Goal: Task Accomplishment & Management: Use online tool/utility

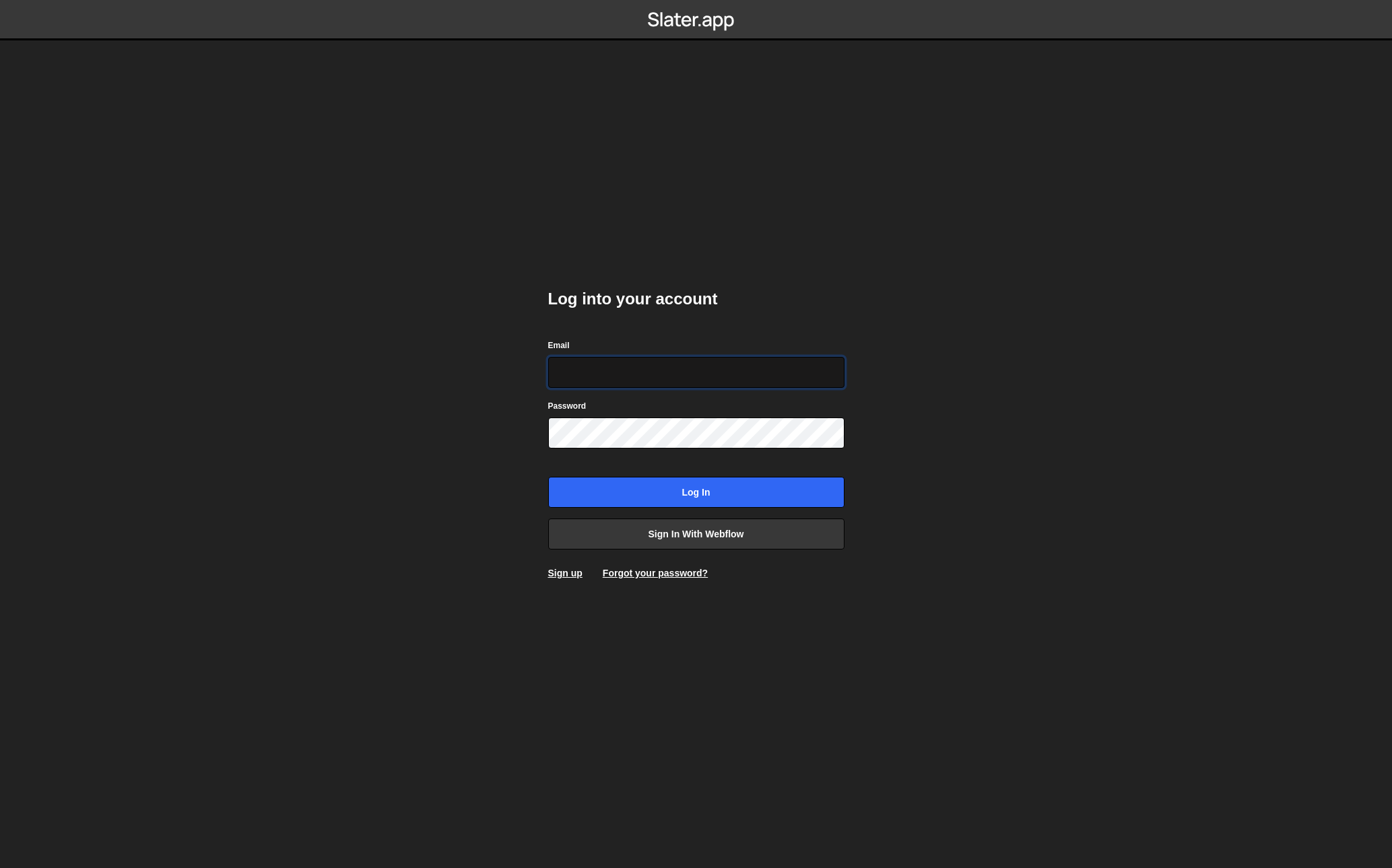
type input "[EMAIL_ADDRESS][DOMAIN_NAME]"
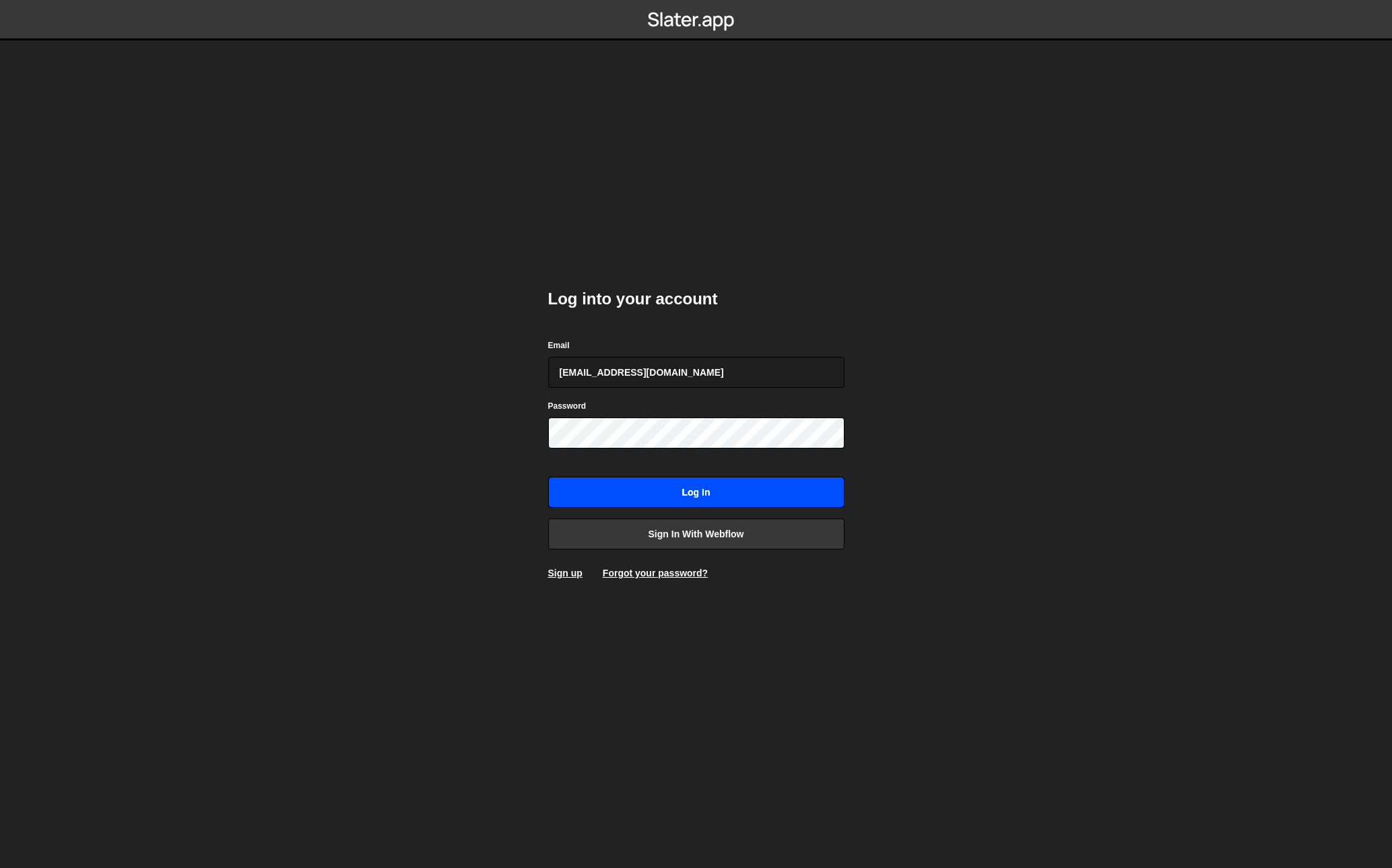
click at [725, 493] on input "Log in" at bounding box center [697, 492] width 296 height 31
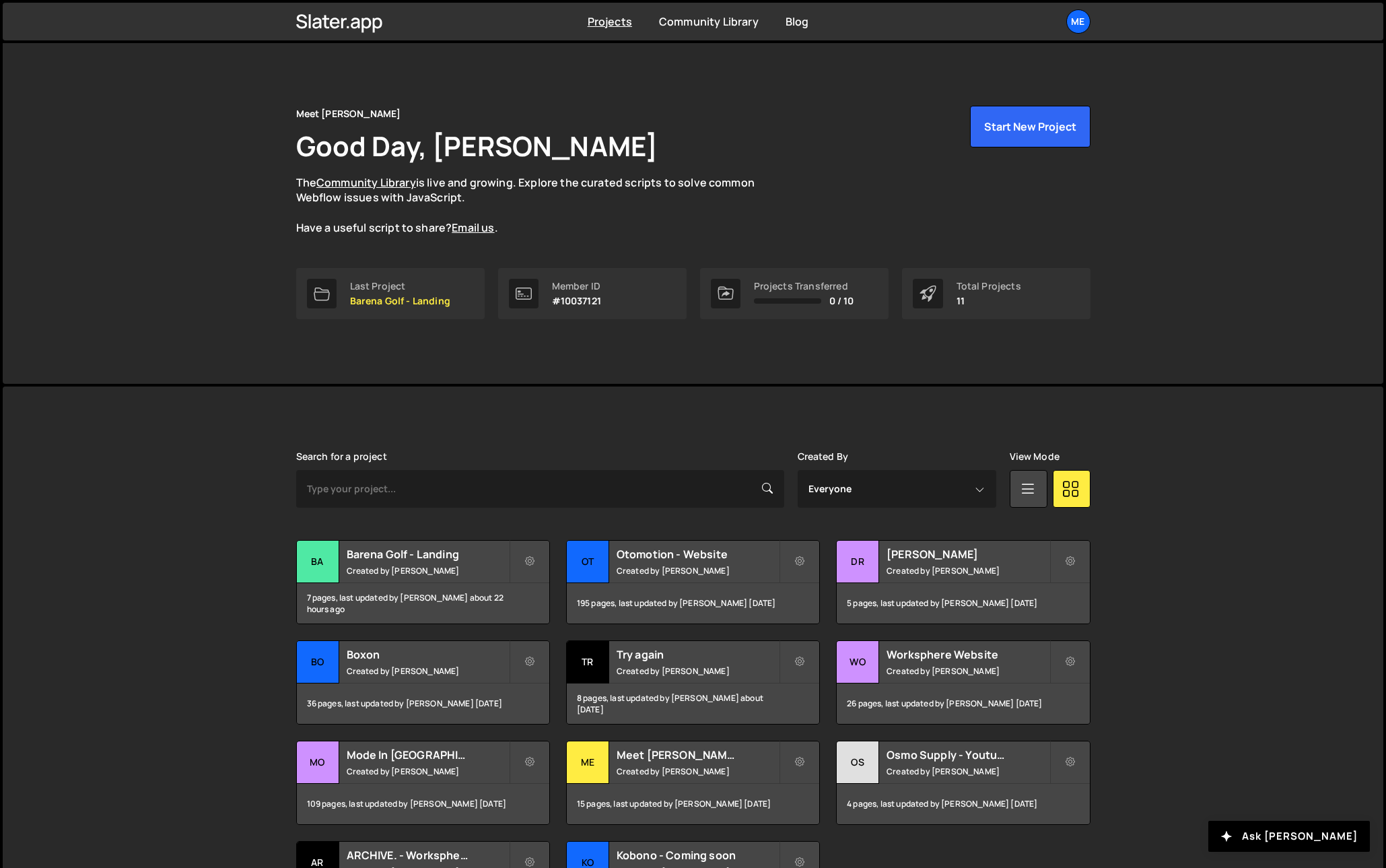
scroll to position [4, 0]
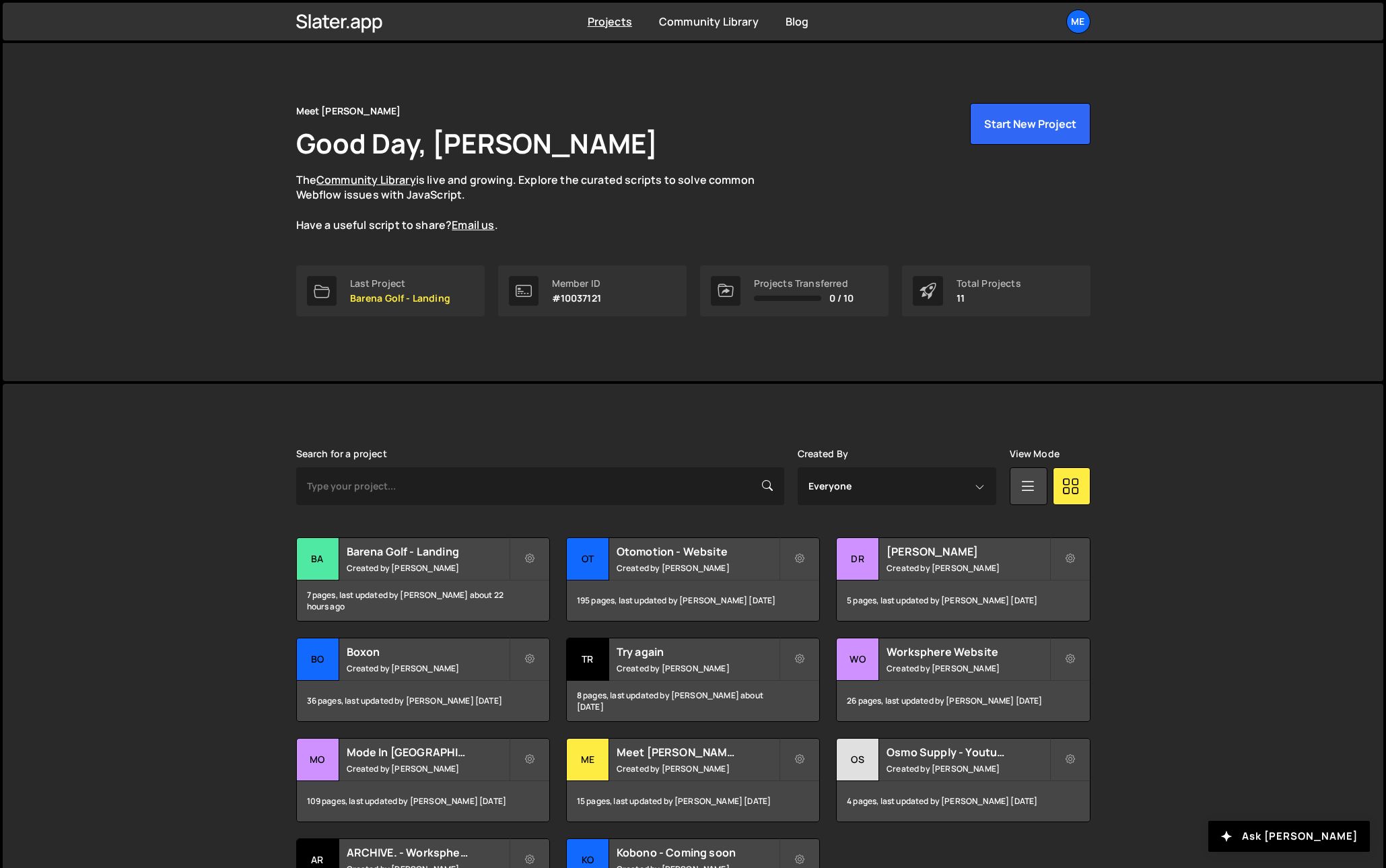
click at [201, 223] on div "Meet Pilou Good Day, Pierre Lovenfosse The Community Library is live and growin…" at bounding box center [693, 210] width 1381 height 343
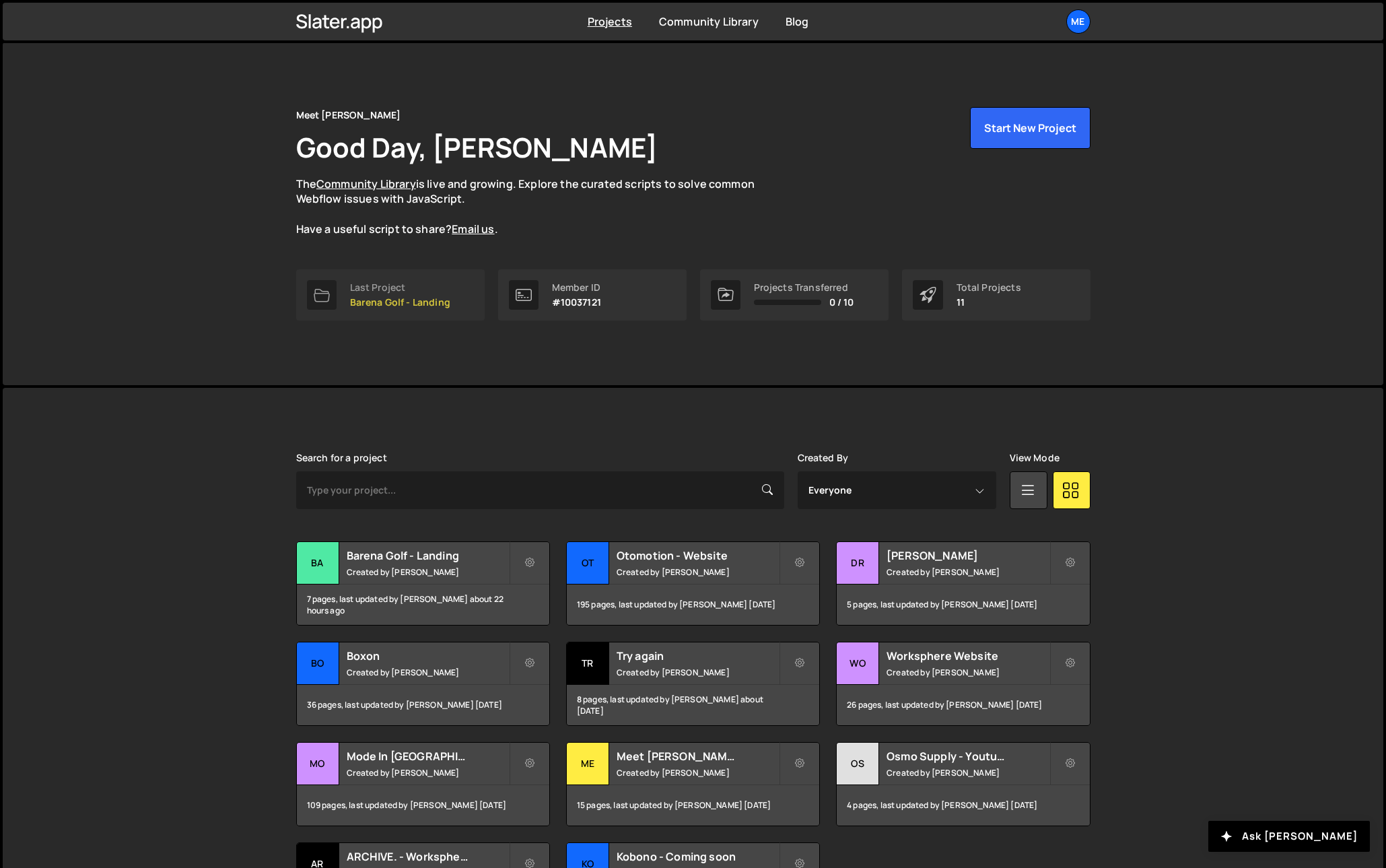
scroll to position [0, 0]
click at [437, 556] on h2 "Barena Golf - Landing" at bounding box center [427, 555] width 162 height 15
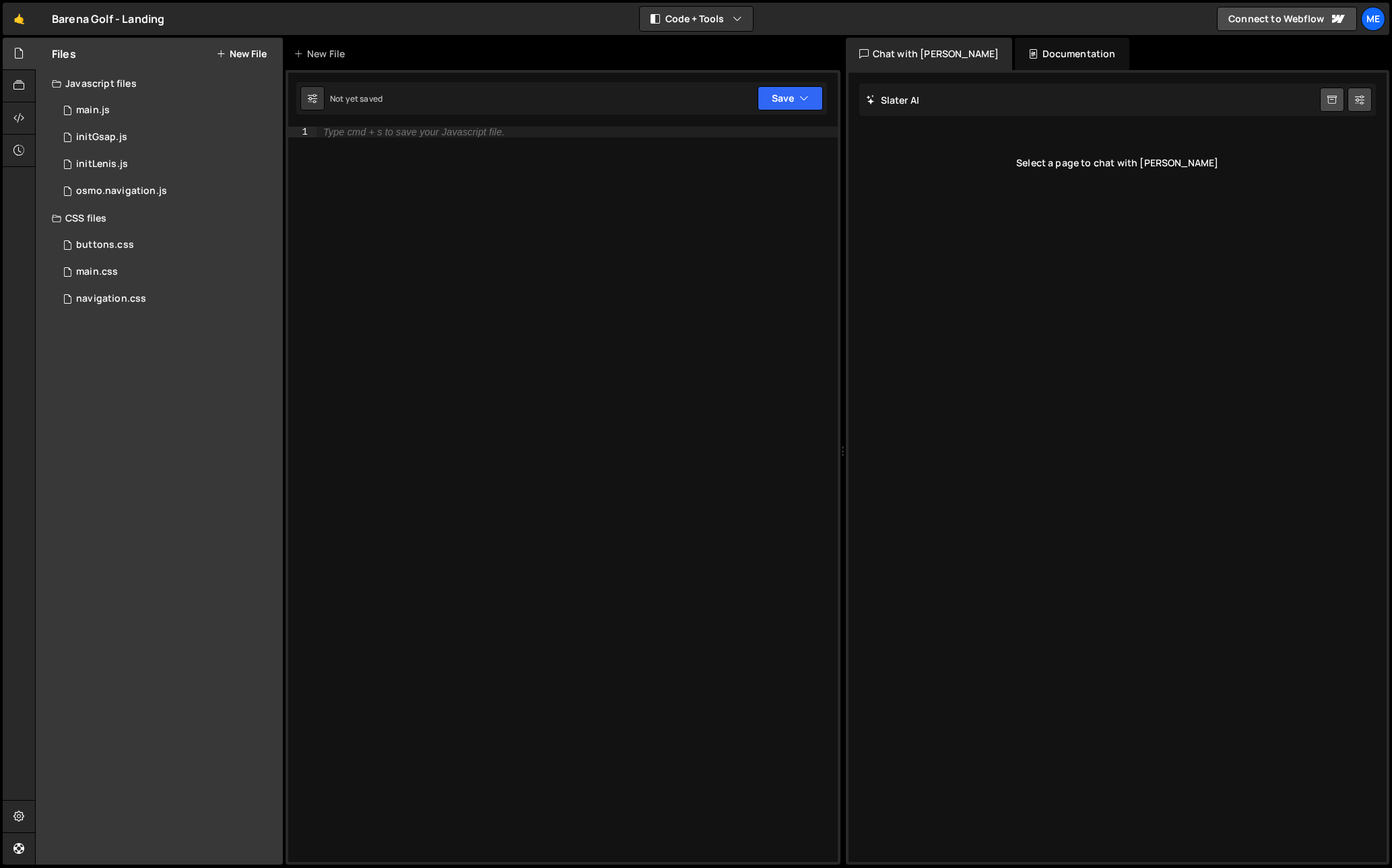
click at [491, 213] on div "Type cmd + s to save your Javascript file." at bounding box center [576, 504] width 521 height 756
click at [705, 23] on button "Code + Tools" at bounding box center [696, 19] width 114 height 24
click at [693, 52] on button "Code Only" at bounding box center [697, 49] width 114 height 24
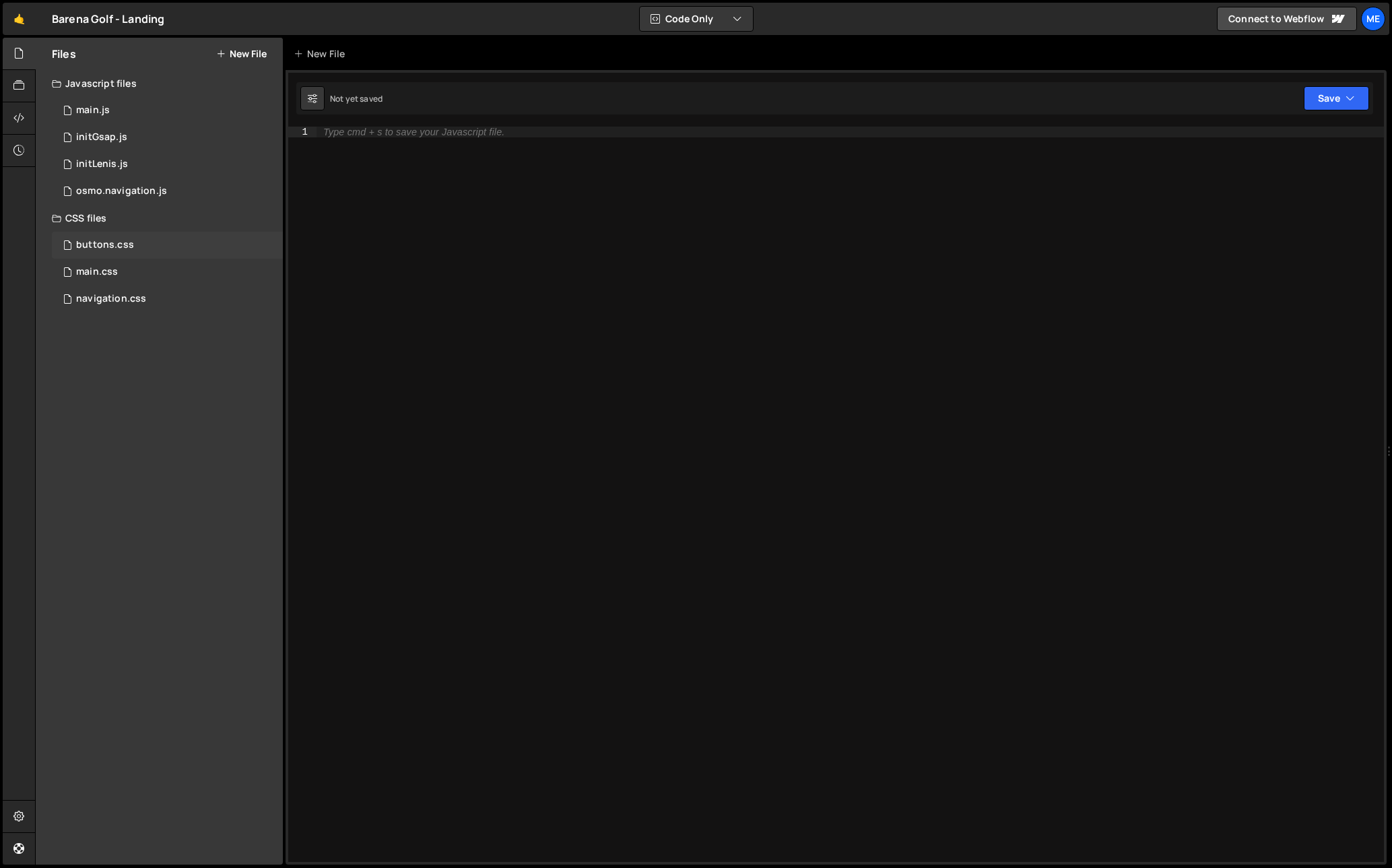
click at [110, 240] on div "buttons.css" at bounding box center [105, 245] width 58 height 12
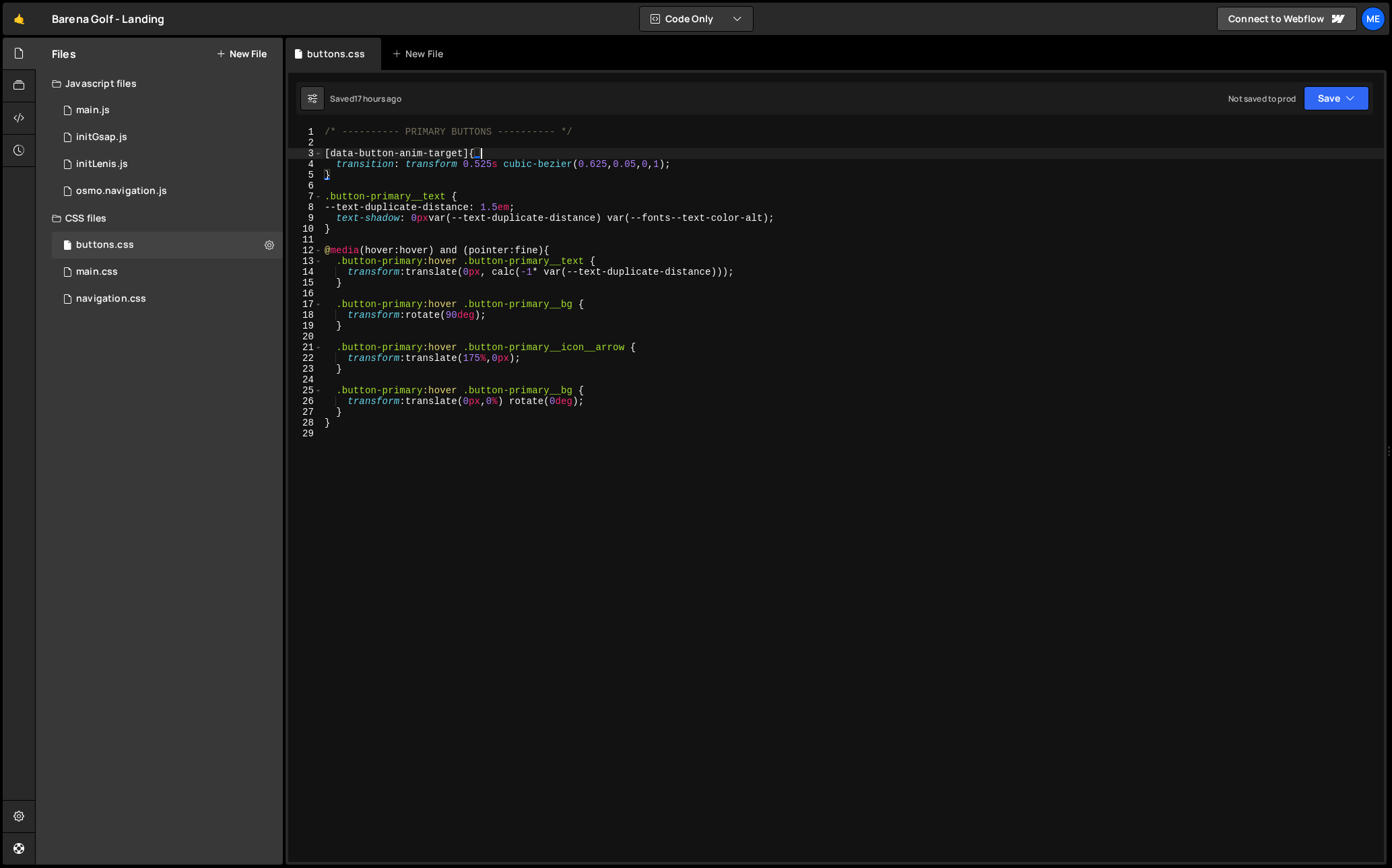
click at [549, 156] on div "/* ---------- PRIMARY BUTTONS ---------- */ [ data-button-anim-target ] { trans…" at bounding box center [852, 504] width 1062 height 756
click at [629, 327] on div "/* ---------- PRIMARY BUTTONS ---------- */ [ data-button-anim-target ] { trans…" at bounding box center [852, 504] width 1062 height 756
type textarea "}"
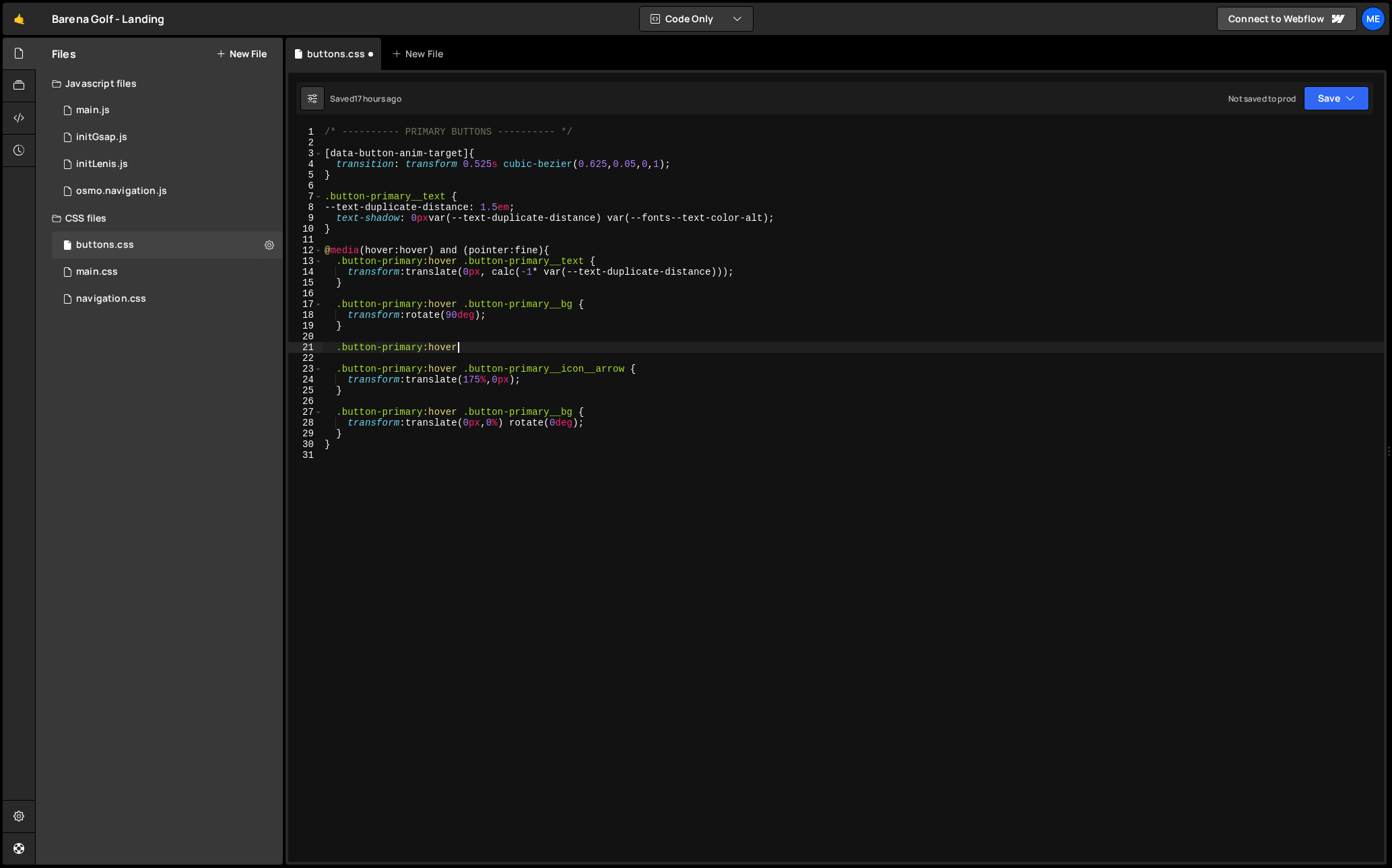
scroll to position [0, 9]
paste textarea "button-primary__icon"
type textarea ".button-primary:hover .button-primary__icon{}"
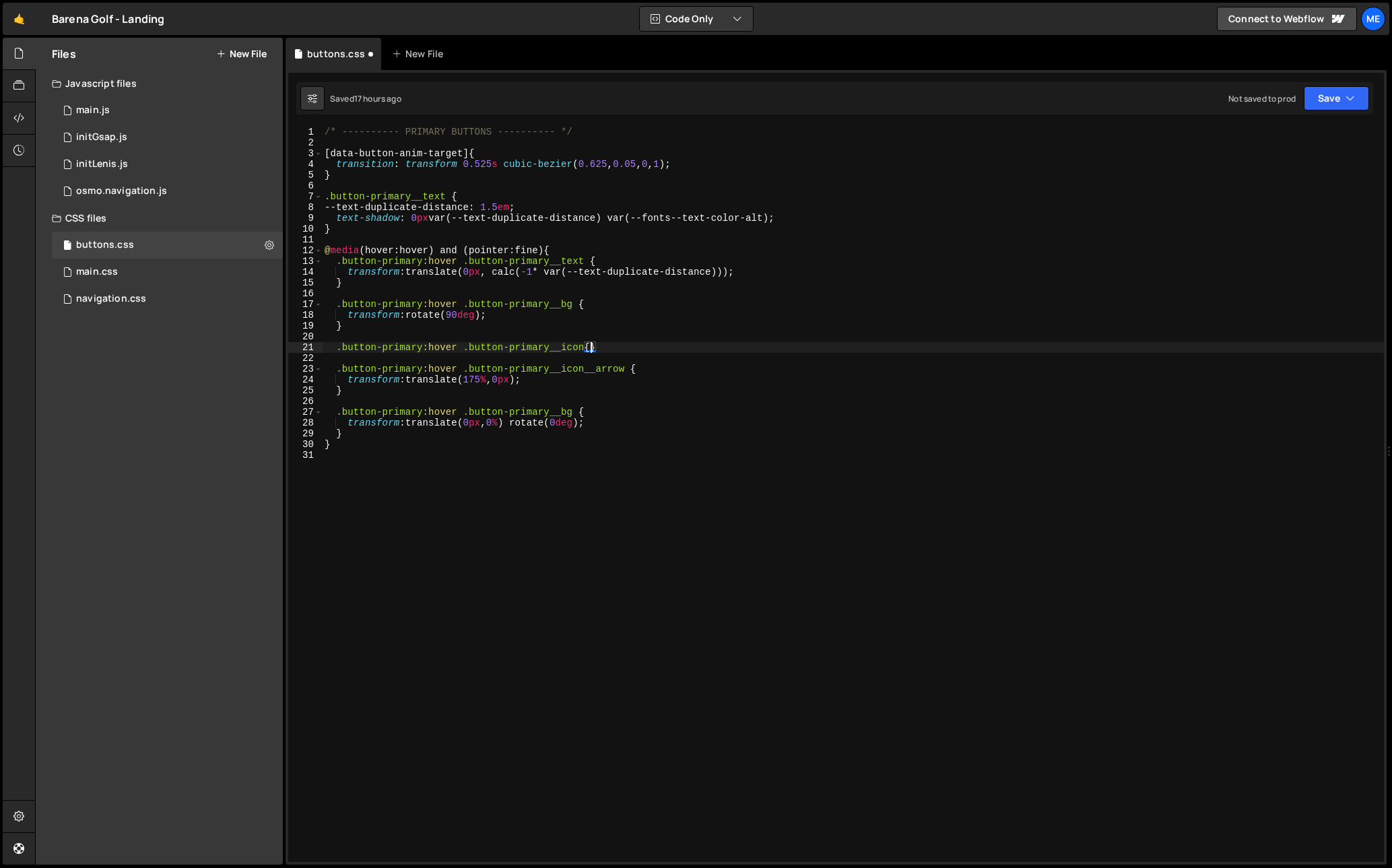
scroll to position [0, 1]
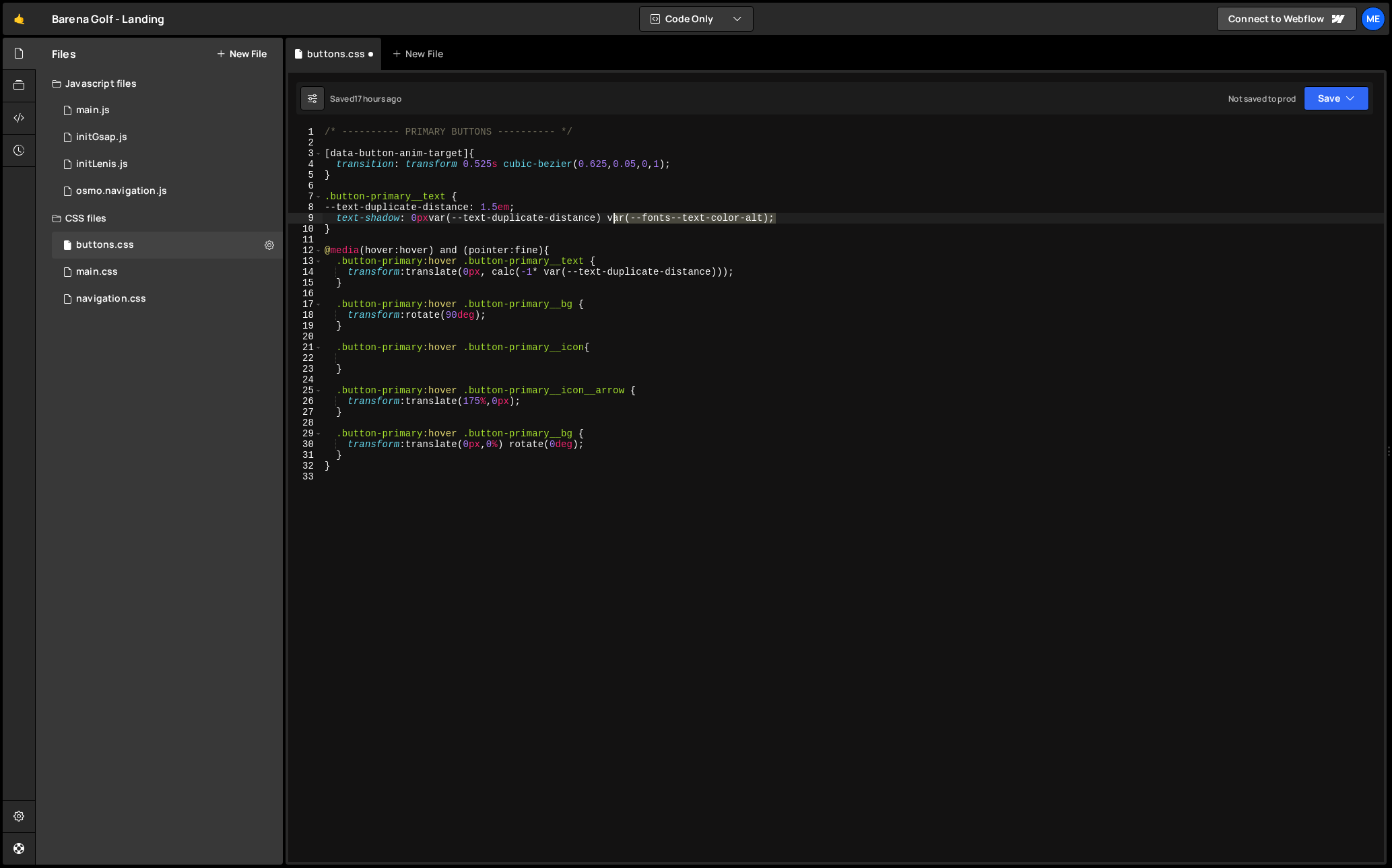
drag, startPoint x: 776, startPoint y: 219, endPoint x: 612, endPoint y: 217, distance: 164.0
click at [613, 217] on div "/* ---------- PRIMARY BUTTONS ---------- */ [ data-button-anim-target ] { trans…" at bounding box center [852, 504] width 1062 height 756
type textarea "text-shadow: 0px var(--text-duplicate-distance) var(--fonts--text-color-alt);"
click at [435, 359] on div "/* ---------- PRIMARY BUTTONS ---------- */ [ data-button-anim-target ] { trans…" at bounding box center [852, 504] width 1062 height 756
paste textarea "var(--fonts--text-color-alt)"
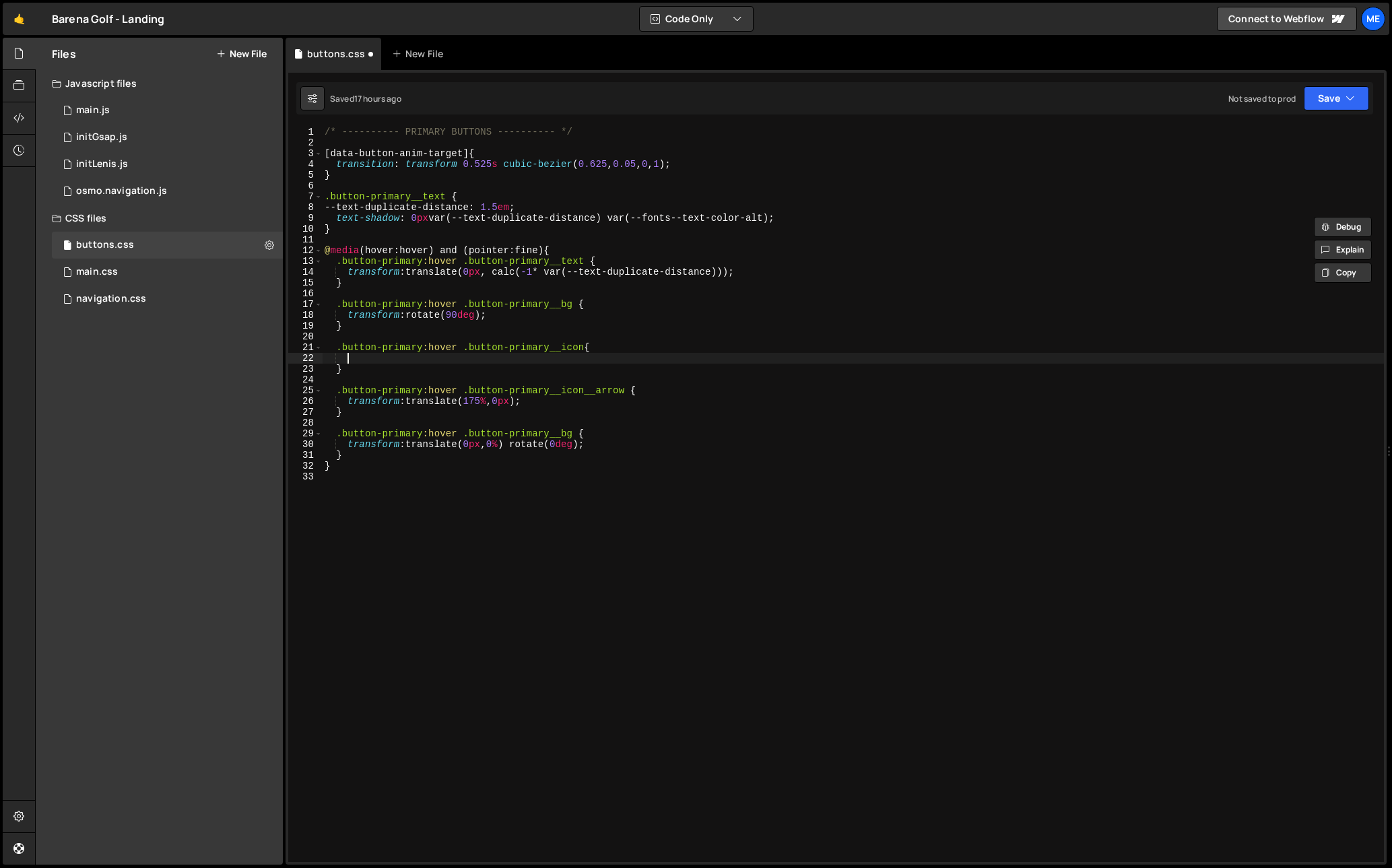
type textarea "var(--fonts--text-color-alt)"
paste textarea "var(--fonts--text-color-alt);"
click at [551, 304] on div "/* ---------- PRIMARY BUTTONS ---------- */ [ data-button-anim-target ] { trans…" at bounding box center [852, 504] width 1062 height 756
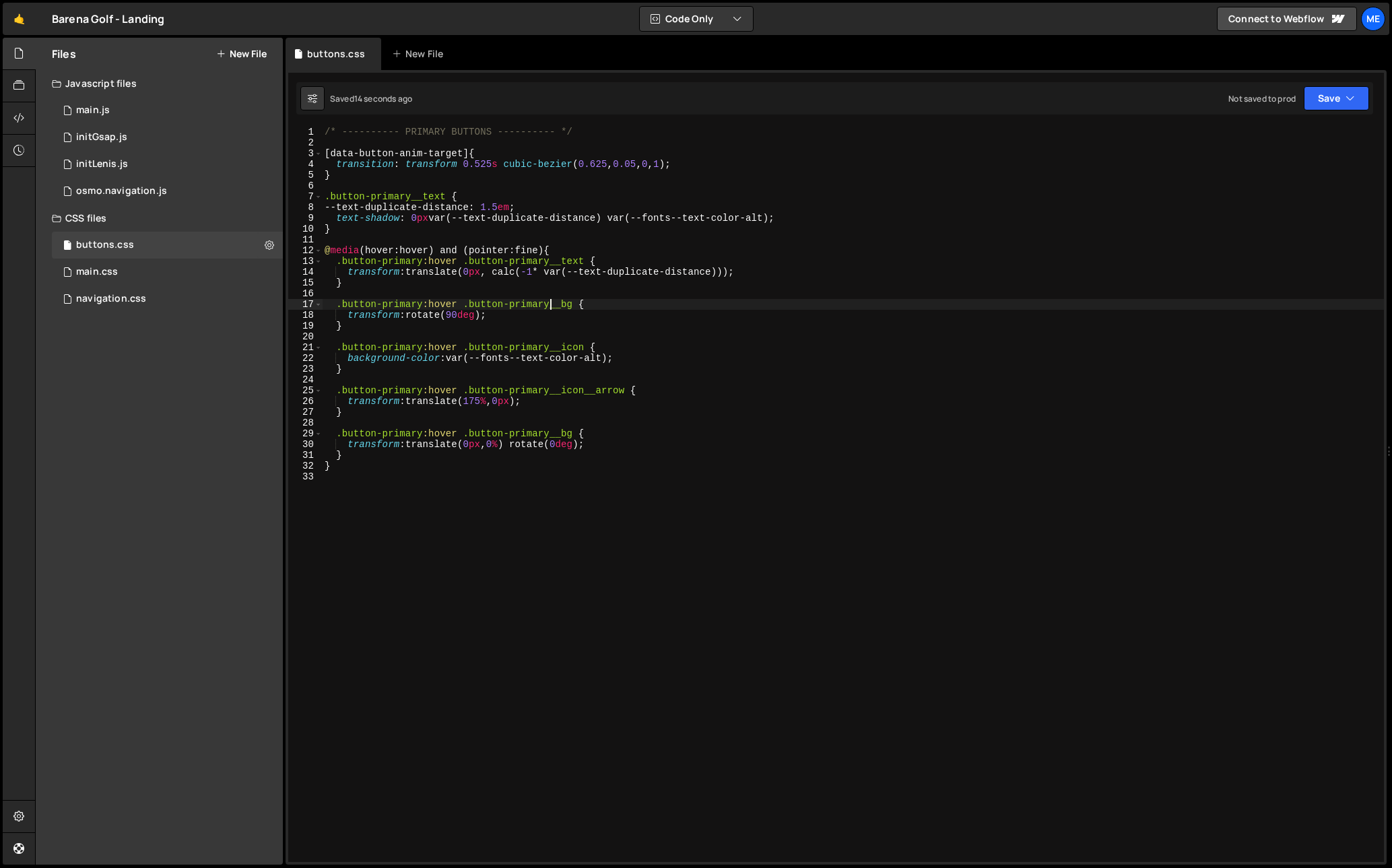
scroll to position [0, 17]
drag, startPoint x: 585, startPoint y: 349, endPoint x: 604, endPoint y: 352, distance: 19.2
click at [585, 348] on div "/* ---------- PRIMARY BUTTONS ---------- */ [ data-button-anim-target ] { trans…" at bounding box center [852, 504] width 1062 height 756
type textarea ".button-primary:hover .button-primary__icon__bg {"
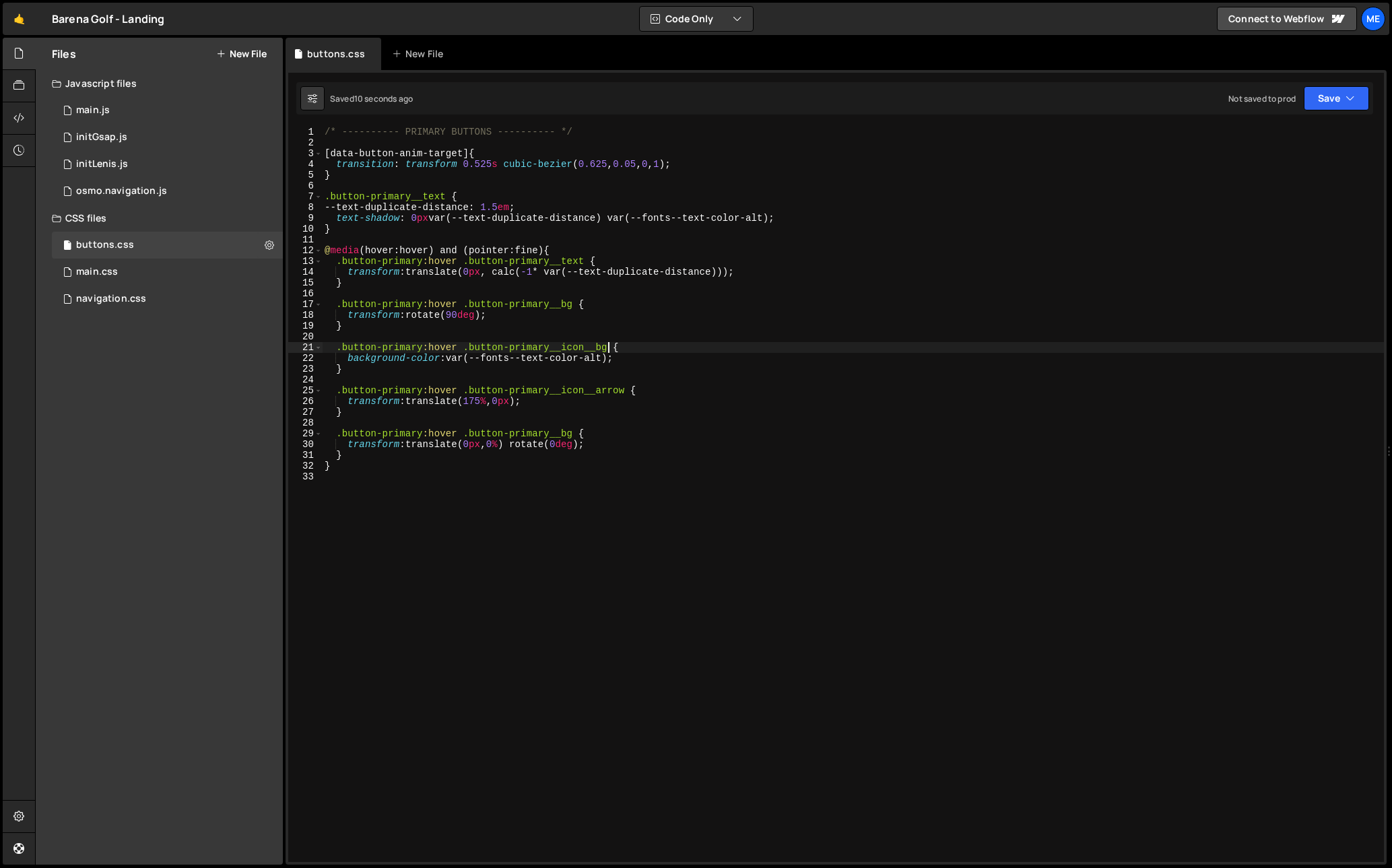
drag, startPoint x: 663, startPoint y: 297, endPoint x: 631, endPoint y: 274, distance: 39.4
click at [662, 296] on div "/* ---------- PRIMARY BUTTONS ---------- */ [ data-button-anim-target ] { trans…" at bounding box center [852, 504] width 1062 height 756
drag, startPoint x: 452, startPoint y: 152, endPoint x: 333, endPoint y: 152, distance: 119.0
click at [333, 152] on div "/* ---------- PRIMARY BUTTONS ---------- */ [ data-button-anim-target ] { trans…" at bounding box center [852, 504] width 1062 height 756
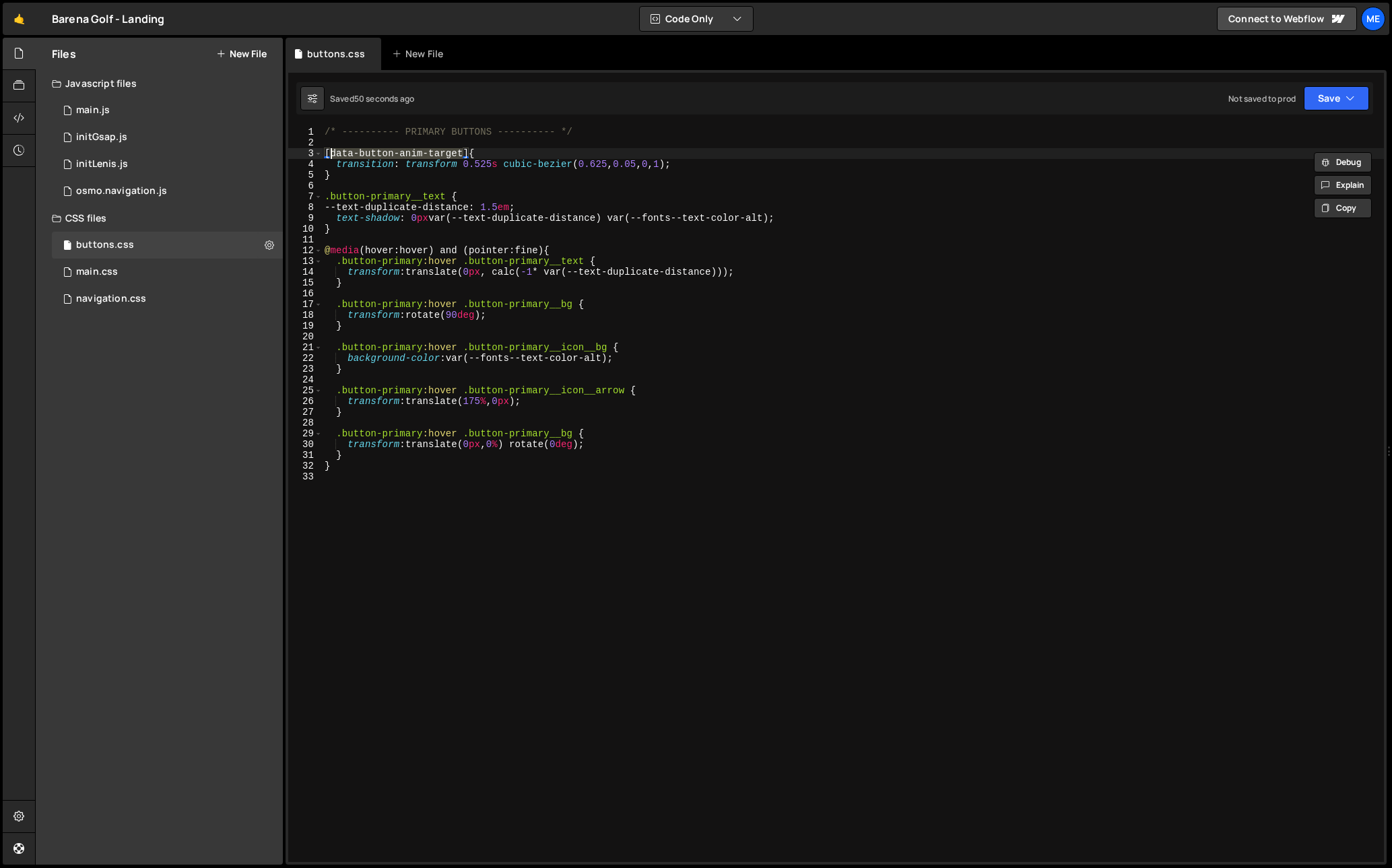
drag, startPoint x: 740, startPoint y: 159, endPoint x: 712, endPoint y: 159, distance: 28.0
click at [739, 159] on div "/* ---------- PRIMARY BUTTONS ---------- */ [ data-button-anim-target ] { trans…" at bounding box center [852, 504] width 1062 height 756
click at [421, 161] on div "/* ---------- PRIMARY BUTTONS ---------- */ [ data-button-anim-target ] { trans…" at bounding box center [852, 504] width 1062 height 756
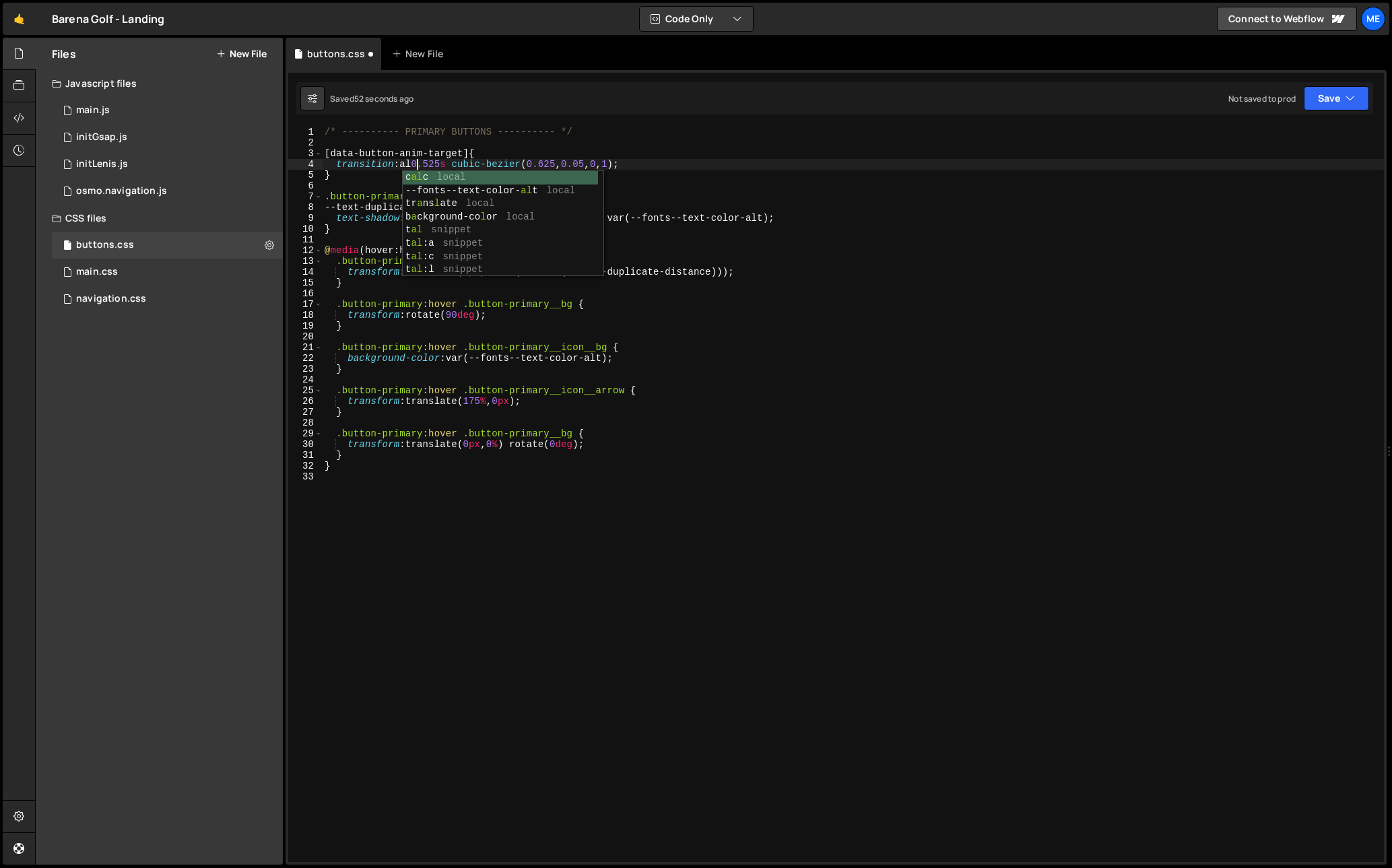
scroll to position [0, 7]
drag, startPoint x: 645, startPoint y: 342, endPoint x: 647, endPoint y: 353, distance: 11.2
click at [645, 342] on div "/* ---------- PRIMARY BUTTONS ---------- */ [ data-button-anim-target ] { trans…" at bounding box center [852, 504] width 1062 height 756
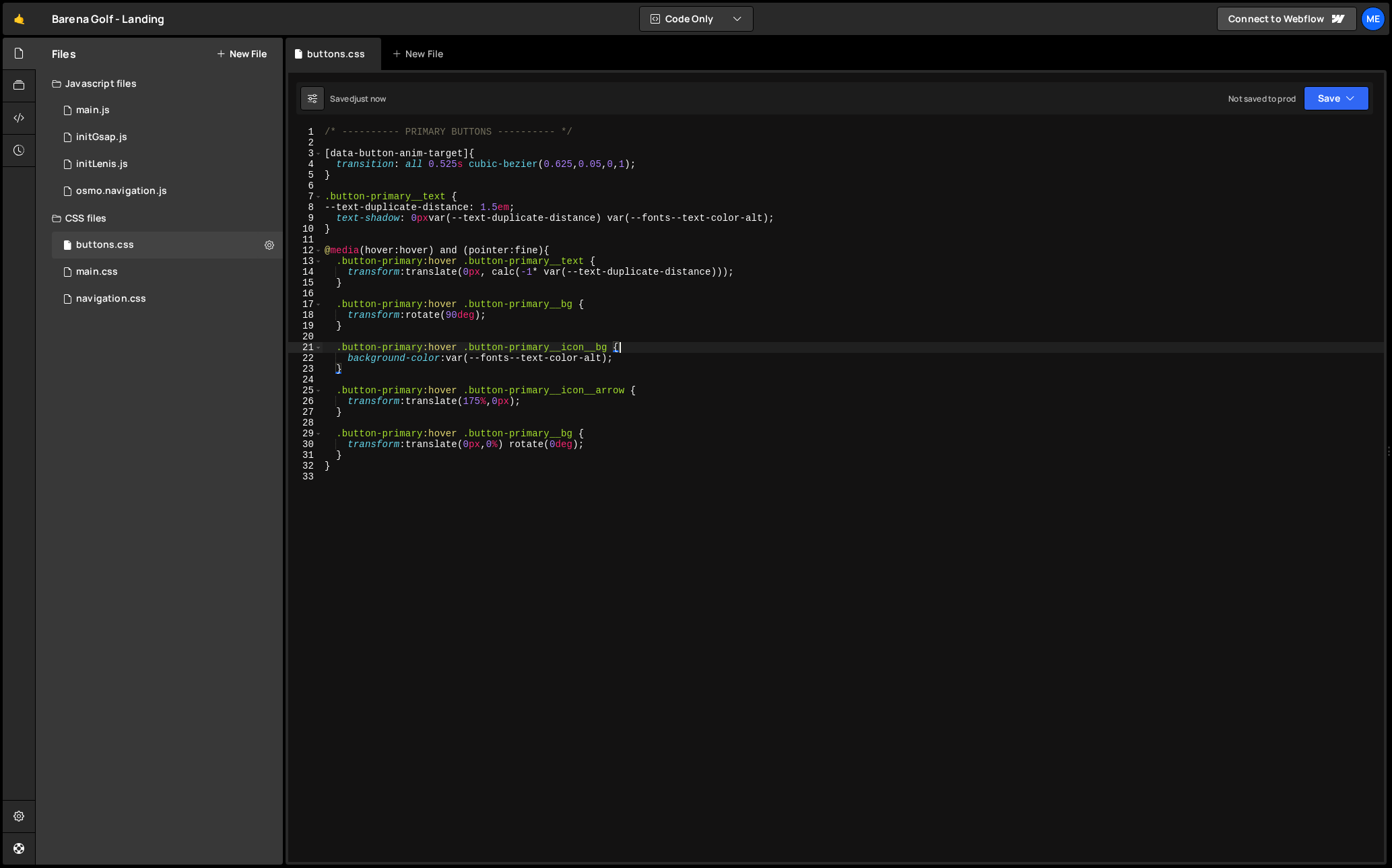
click at [655, 401] on div "/* ---------- PRIMARY BUTTONS ---------- */ [ data-button-anim-target ] { trans…" at bounding box center [852, 504] width 1062 height 756
type textarea "transform: translate(175%, 0px);"
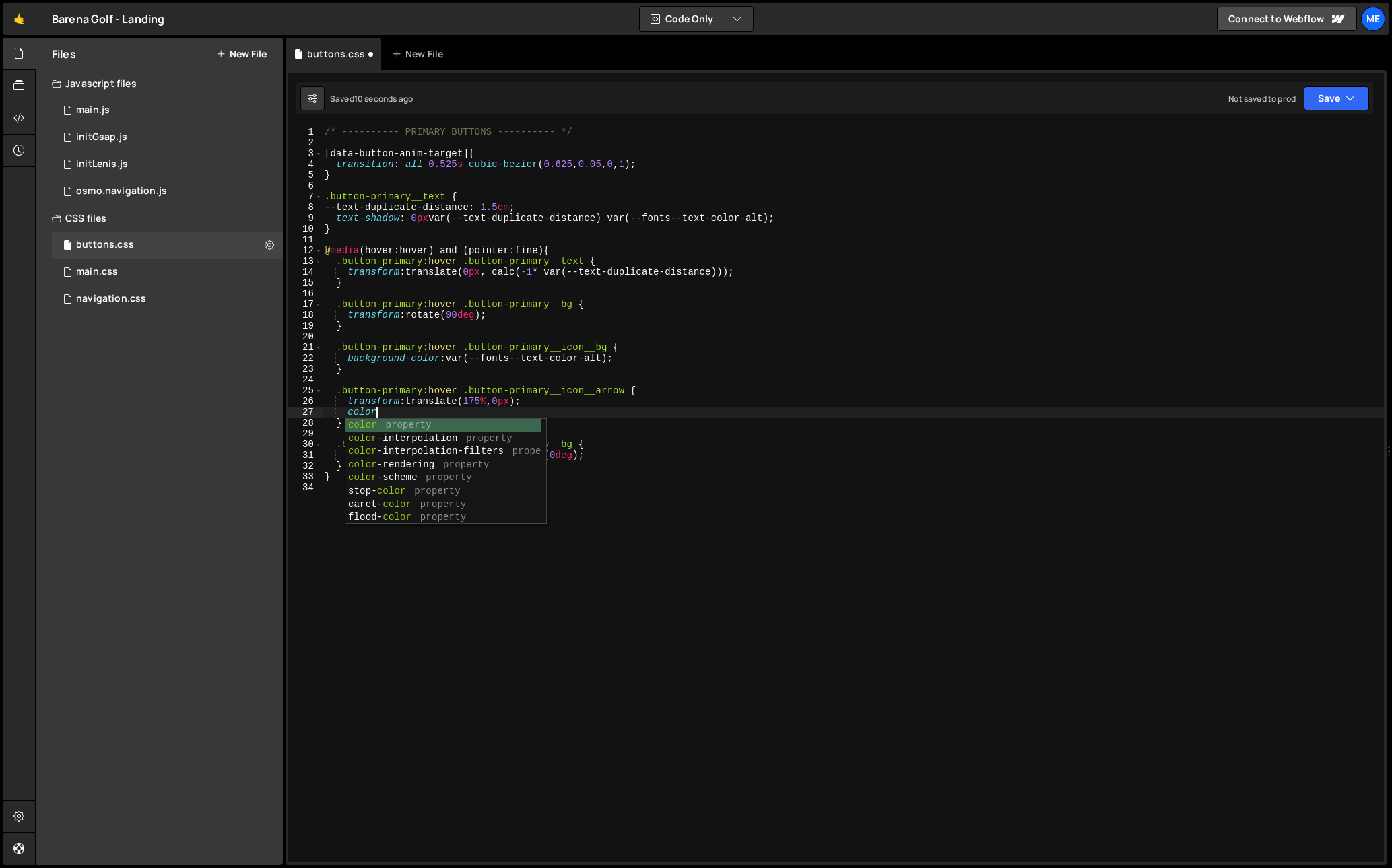
scroll to position [0, 3]
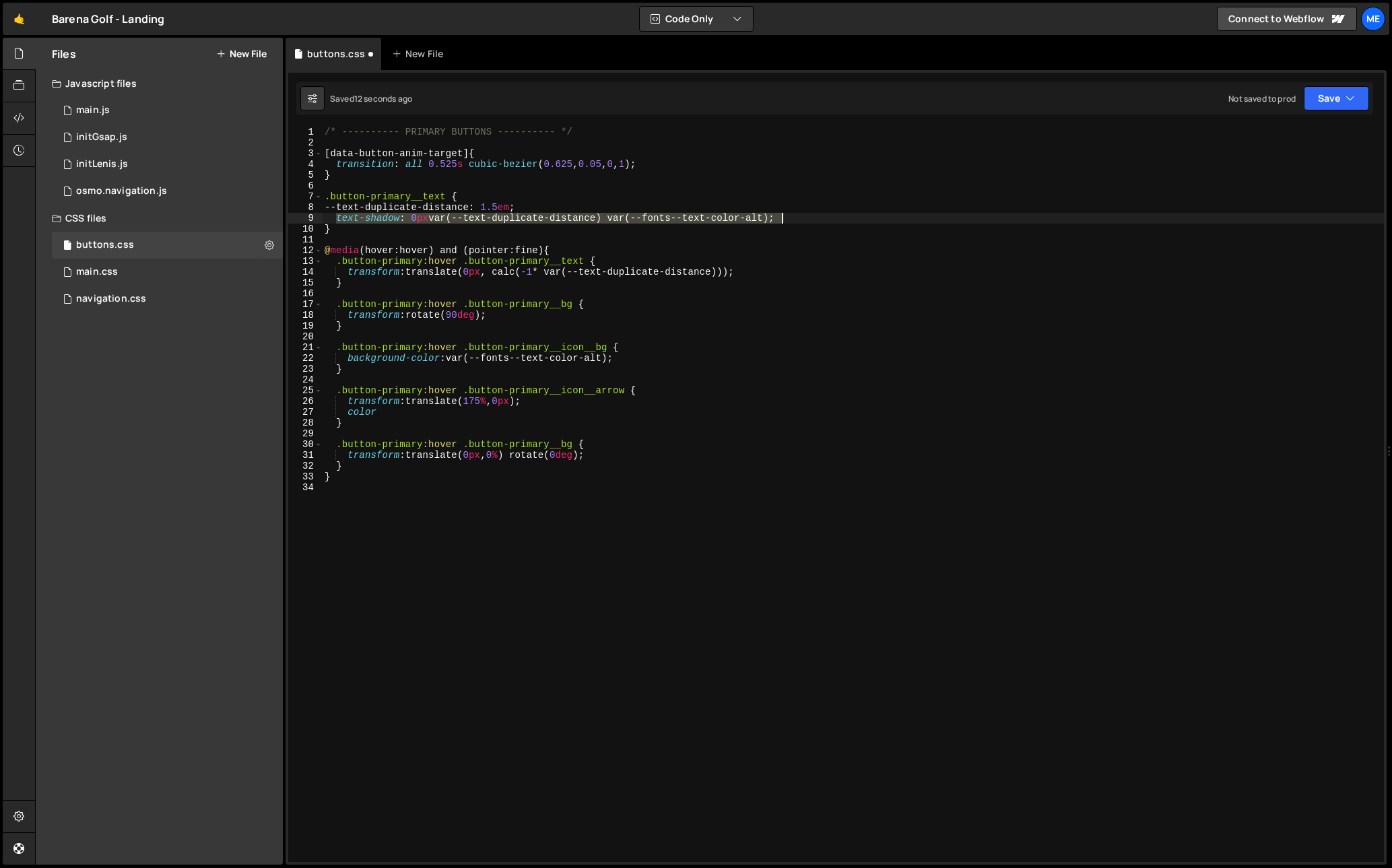
drag, startPoint x: 339, startPoint y: 218, endPoint x: 851, endPoint y: 217, distance: 512.0
click at [851, 216] on div "/* ---------- PRIMARY BUTTONS ---------- */ [ data-button-anim-target ] { trans…" at bounding box center [852, 504] width 1062 height 756
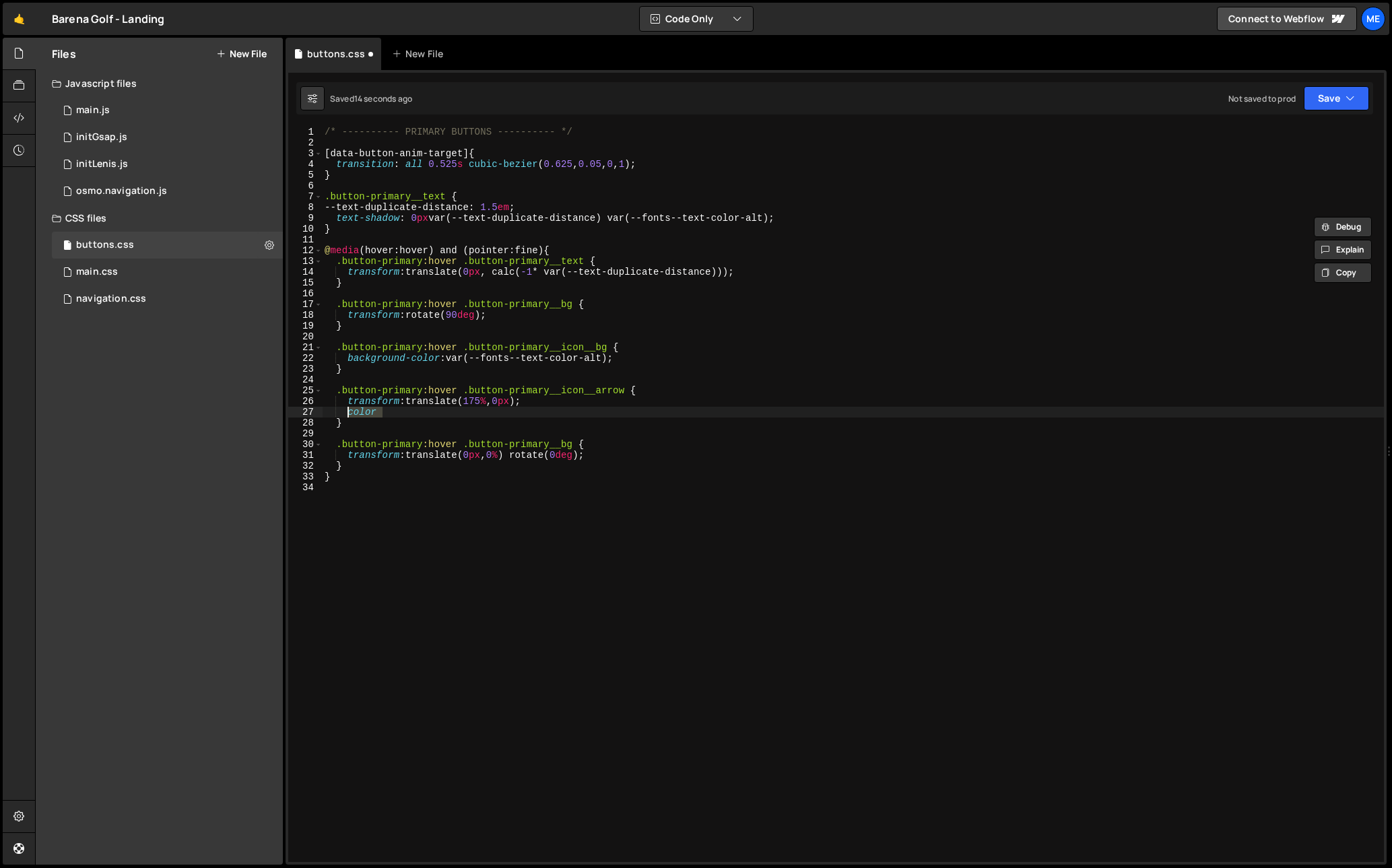
drag, startPoint x: 418, startPoint y: 415, endPoint x: 349, endPoint y: 413, distance: 69.0
click at [349, 412] on div "/* ---------- PRIMARY BUTTONS ---------- */ [ data-button-anim-target ] { trans…" at bounding box center [852, 504] width 1062 height 756
paste textarea "text-shadow: 0px var(--text-duplicate-distance) var(--fonts--text-color-alt);"
drag, startPoint x: 361, startPoint y: 412, endPoint x: 411, endPoint y: 412, distance: 50.0
click at [411, 412] on div "/* ---------- PRIMARY BUTTONS ---------- */ [ data-button-anim-target ] { trans…" at bounding box center [852, 504] width 1062 height 756
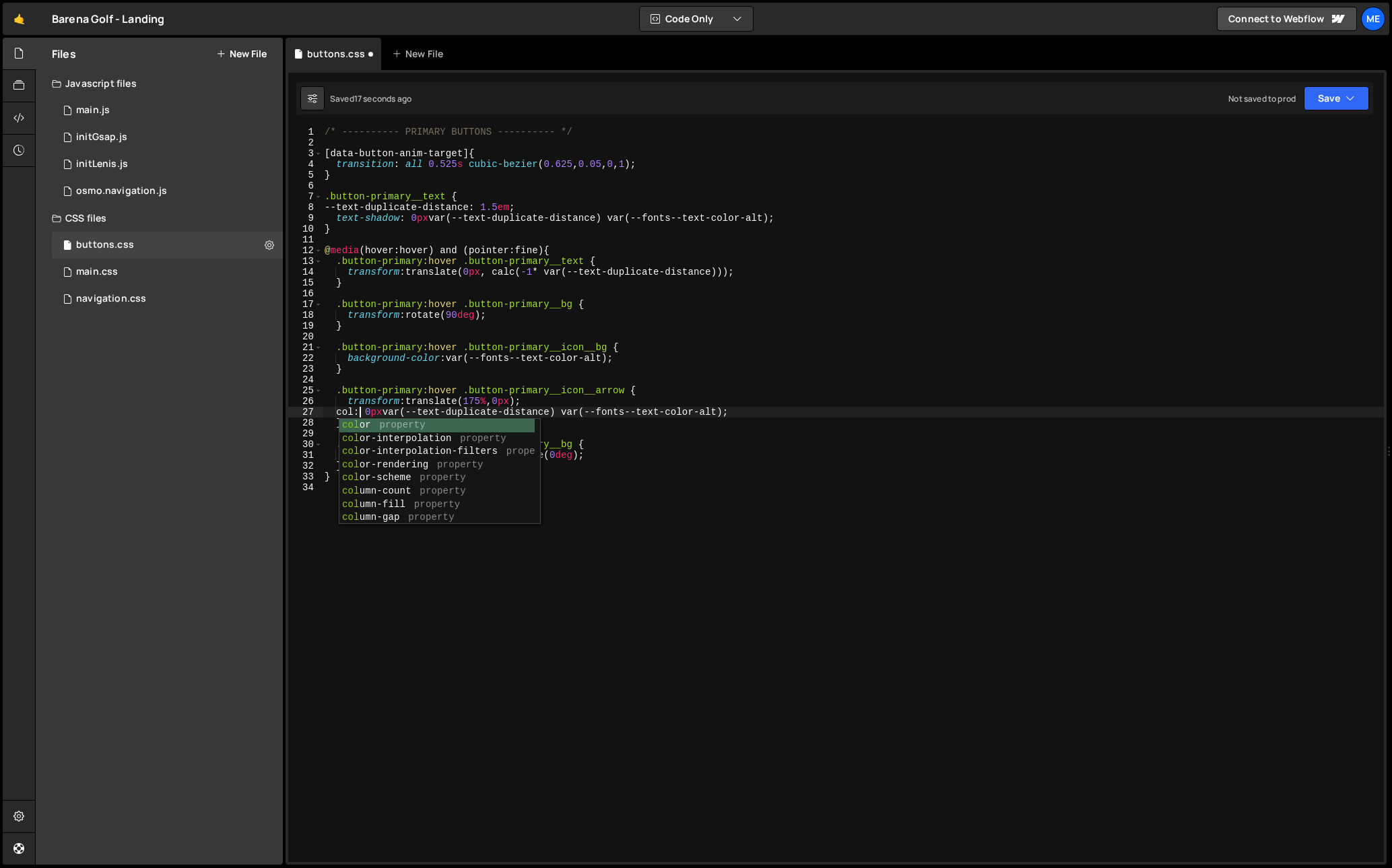
scroll to position [0, 3]
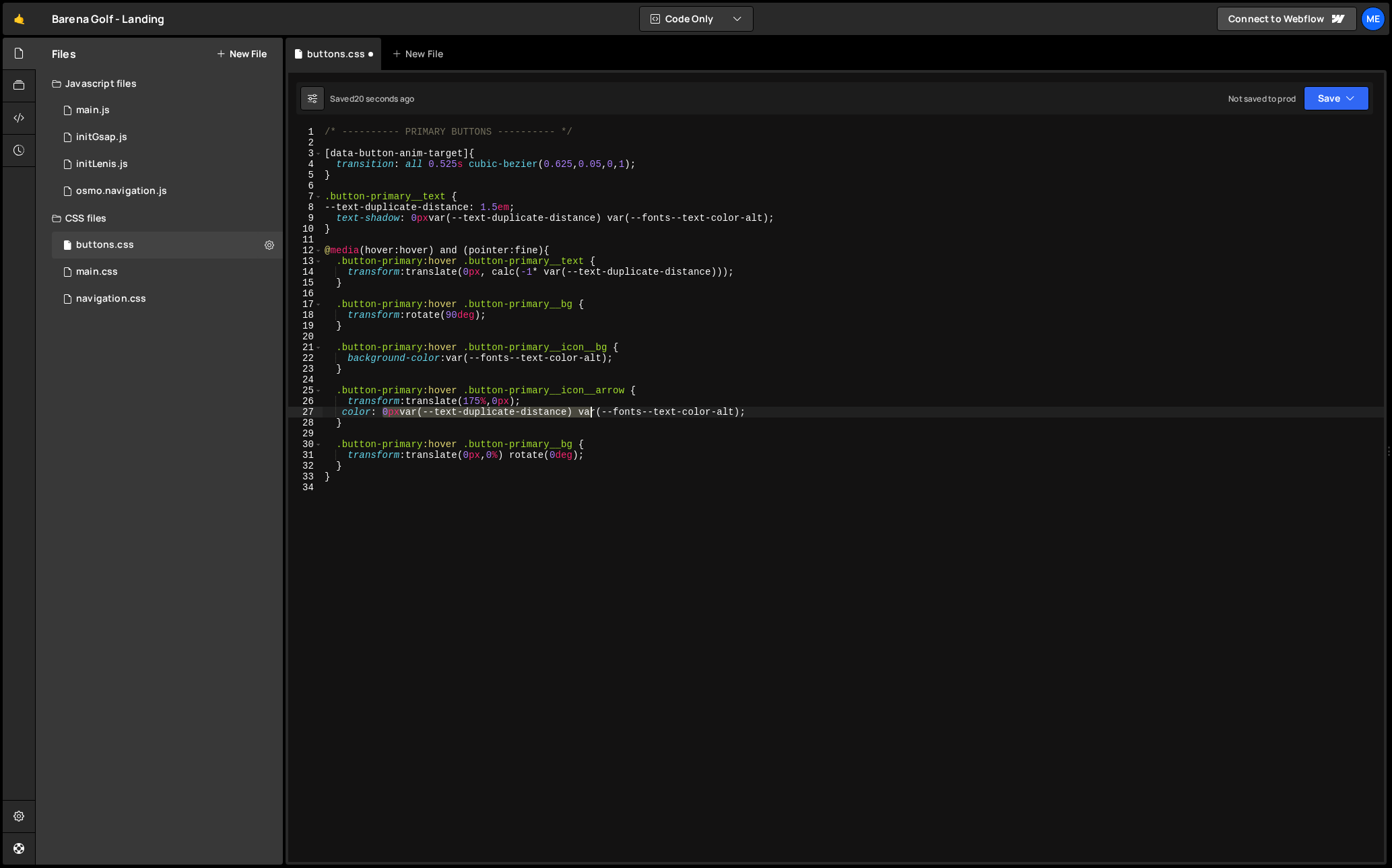
drag, startPoint x: 381, startPoint y: 410, endPoint x: 588, endPoint y: 411, distance: 207.0
click at [588, 411] on div "/* ---------- PRIMARY BUTTONS ---------- */ [ data-button-anim-target ] { trans…" at bounding box center [852, 504] width 1062 height 756
drag, startPoint x: 515, startPoint y: 412, endPoint x: 543, endPoint y: 418, distance: 28.6
click at [539, 412] on div "/* ---------- PRIMARY BUTTONS ---------- */ [ data-button-anim-target ] { trans…" at bounding box center [852, 504] width 1062 height 756
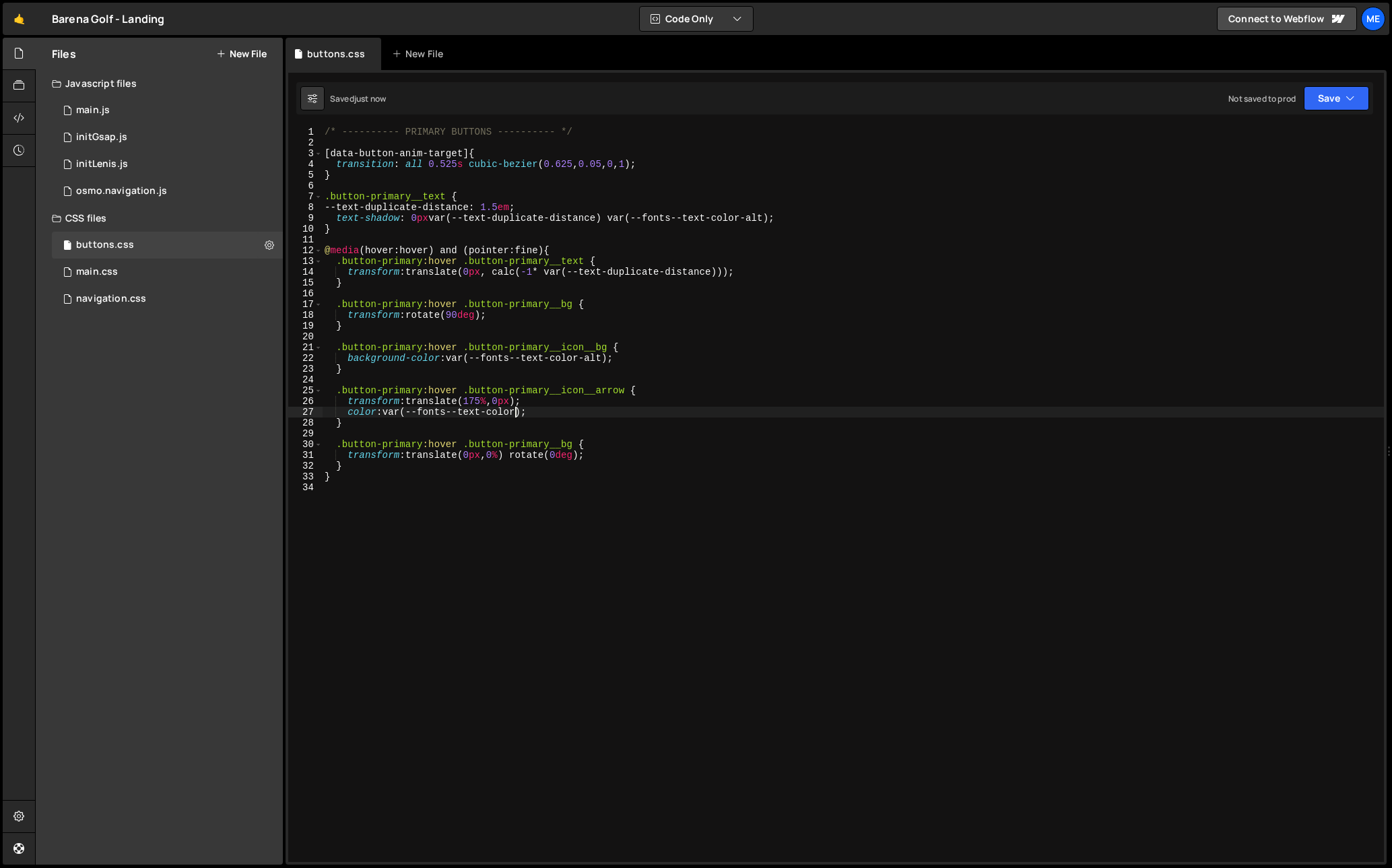
click at [608, 418] on div "/* ---------- PRIMARY BUTTONS ---------- */ [ data-button-anim-target ] { trans…" at bounding box center [852, 504] width 1062 height 756
drag, startPoint x: 433, startPoint y: 413, endPoint x: 452, endPoint y: 412, distance: 19.0
click at [452, 412] on div "/* ---------- PRIMARY BUTTONS ---------- */ [ data-button-anim-target ] { trans…" at bounding box center [852, 504] width 1062 height 756
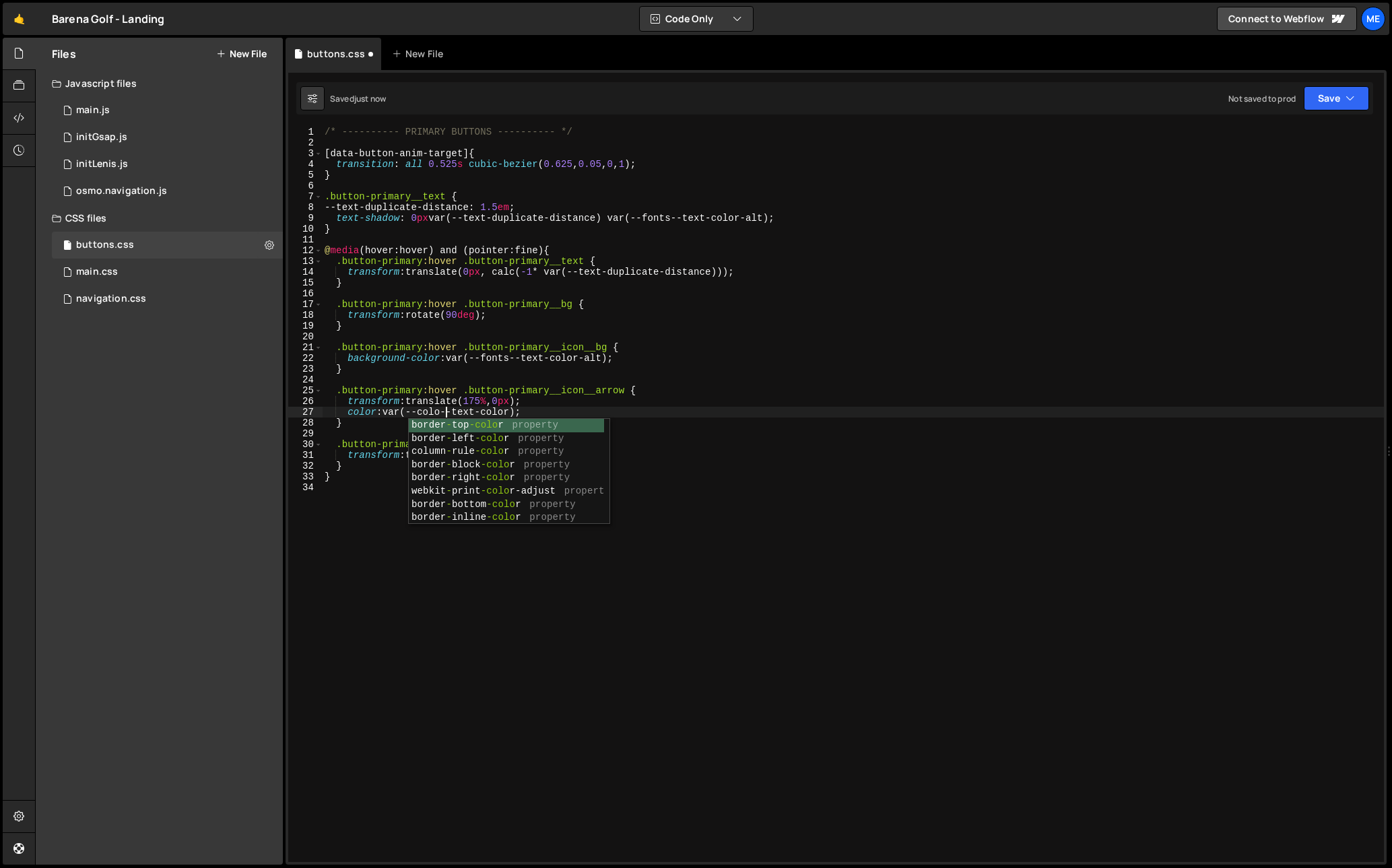
scroll to position [0, 9]
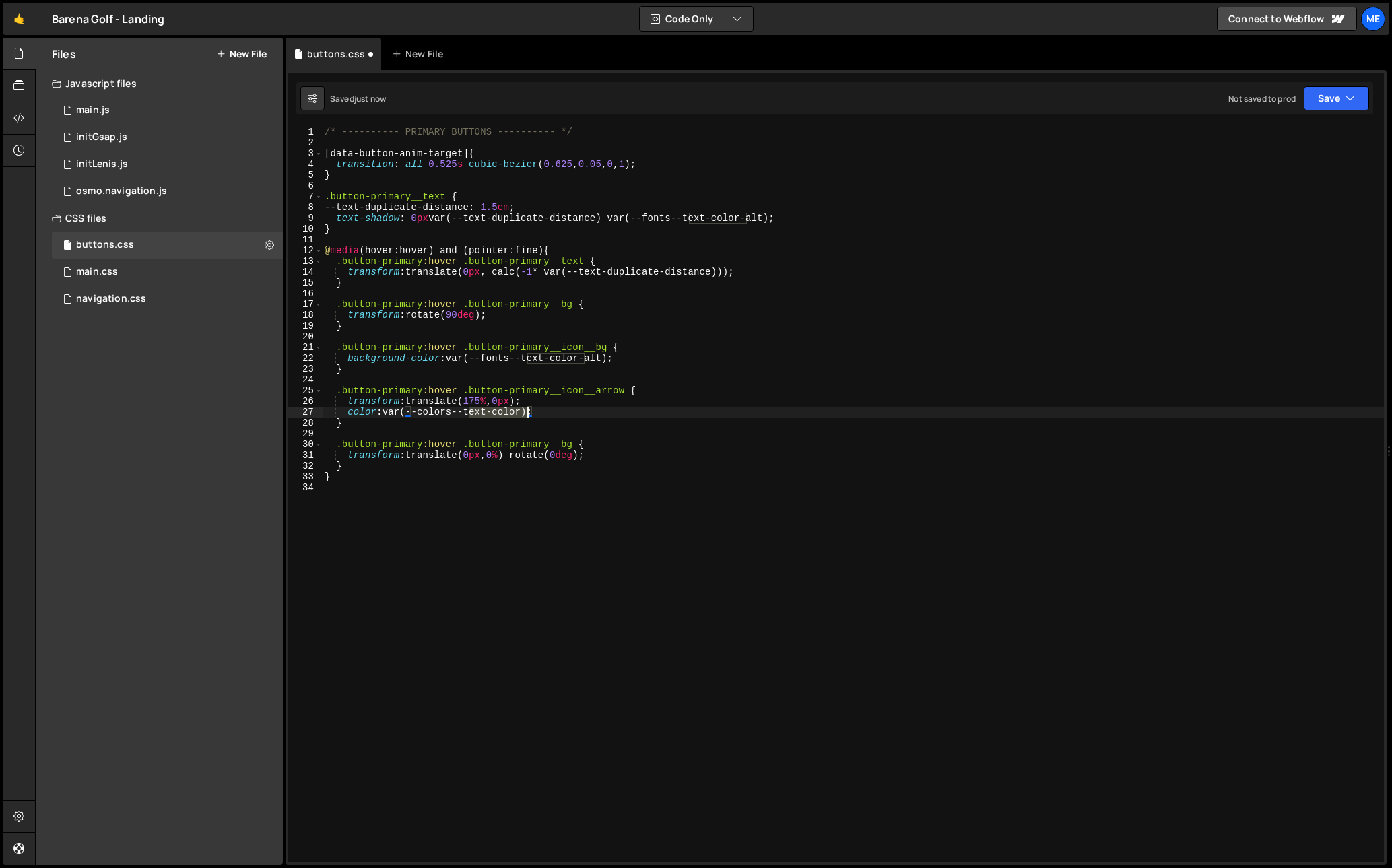
drag, startPoint x: 471, startPoint y: 411, endPoint x: 524, endPoint y: 411, distance: 53.0
click at [524, 411] on div "/* ---------- PRIMARY BUTTONS ---------- */ [ data-button-anim-target ] { trans…" at bounding box center [852, 504] width 1062 height 756
drag, startPoint x: 388, startPoint y: 412, endPoint x: 533, endPoint y: 413, distance: 145.0
click at [533, 413] on div "/* ---------- PRIMARY BUTTONS ---------- */ [ data-button-anim-target ] { trans…" at bounding box center [852, 504] width 1062 height 756
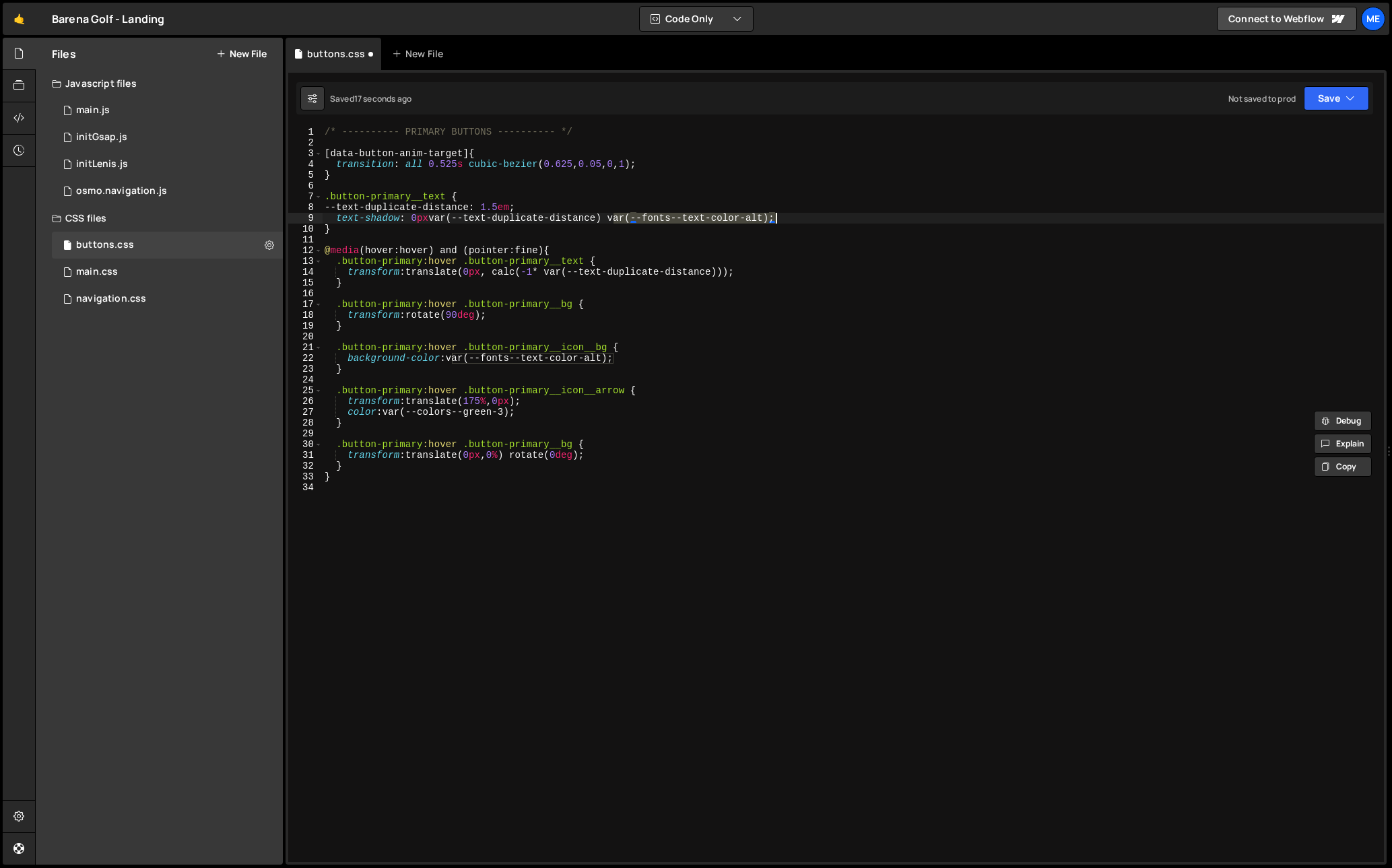
drag, startPoint x: 612, startPoint y: 219, endPoint x: 775, endPoint y: 222, distance: 163.0
click at [775, 222] on div "/* ---------- PRIMARY BUTTONS ---------- */ [ data-button-anim-target ] { trans…" at bounding box center [852, 504] width 1062 height 756
paste textarea "colors--green-3);"
click at [766, 217] on div "/* ---------- PRIMARY BUTTONS ---------- */ [ data-button-anim-target ] { trans…" at bounding box center [852, 504] width 1062 height 756
drag, startPoint x: 692, startPoint y: 217, endPoint x: 733, endPoint y: 218, distance: 41.0
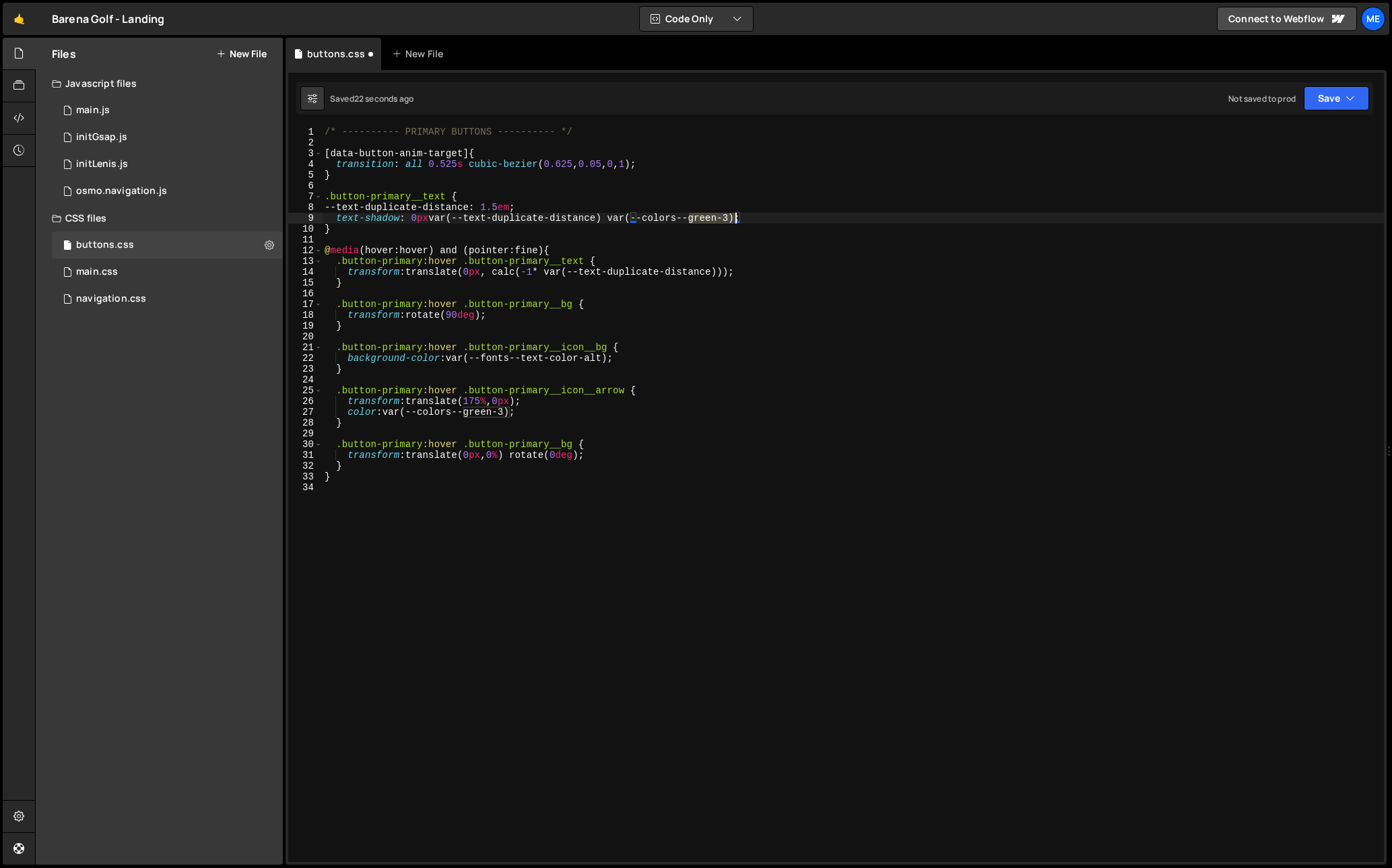
click at [733, 218] on div "/* ---------- PRIMARY BUTTONS ---------- */ [ data-button-anim-target ] { trans…" at bounding box center [852, 504] width 1062 height 756
type textarea "text-shadow: 0px var(--text-duplicate-distance) var(--colors--white);"
click at [740, 288] on div "/* ---------- PRIMARY BUTTONS ---------- */ [ data-button-anim-target ] { trans…" at bounding box center [852, 504] width 1062 height 756
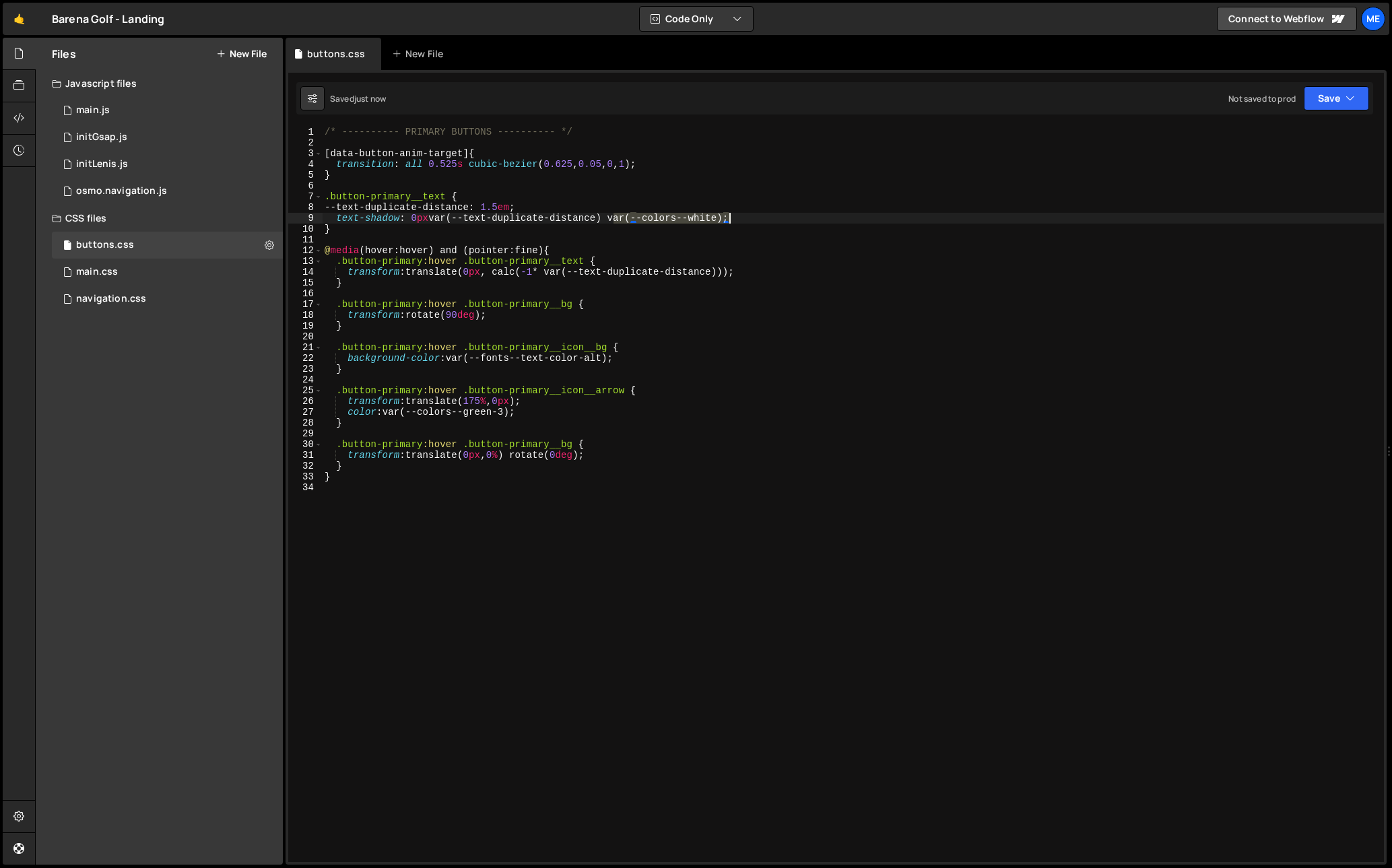
drag, startPoint x: 614, startPoint y: 215, endPoint x: 728, endPoint y: 218, distance: 114.0
click at [730, 217] on div "/* ---------- PRIMARY BUTTONS ---------- */ [ data-button-anim-target ] { trans…" at bounding box center [852, 504] width 1062 height 756
drag, startPoint x: 453, startPoint y: 358, endPoint x: 612, endPoint y: 356, distance: 159.0
click at [612, 356] on div "/* ---------- PRIMARY BUTTONS ---------- */ [ data-button-anim-target ] { trans…" at bounding box center [852, 504] width 1062 height 756
paste textarea "colors--white"
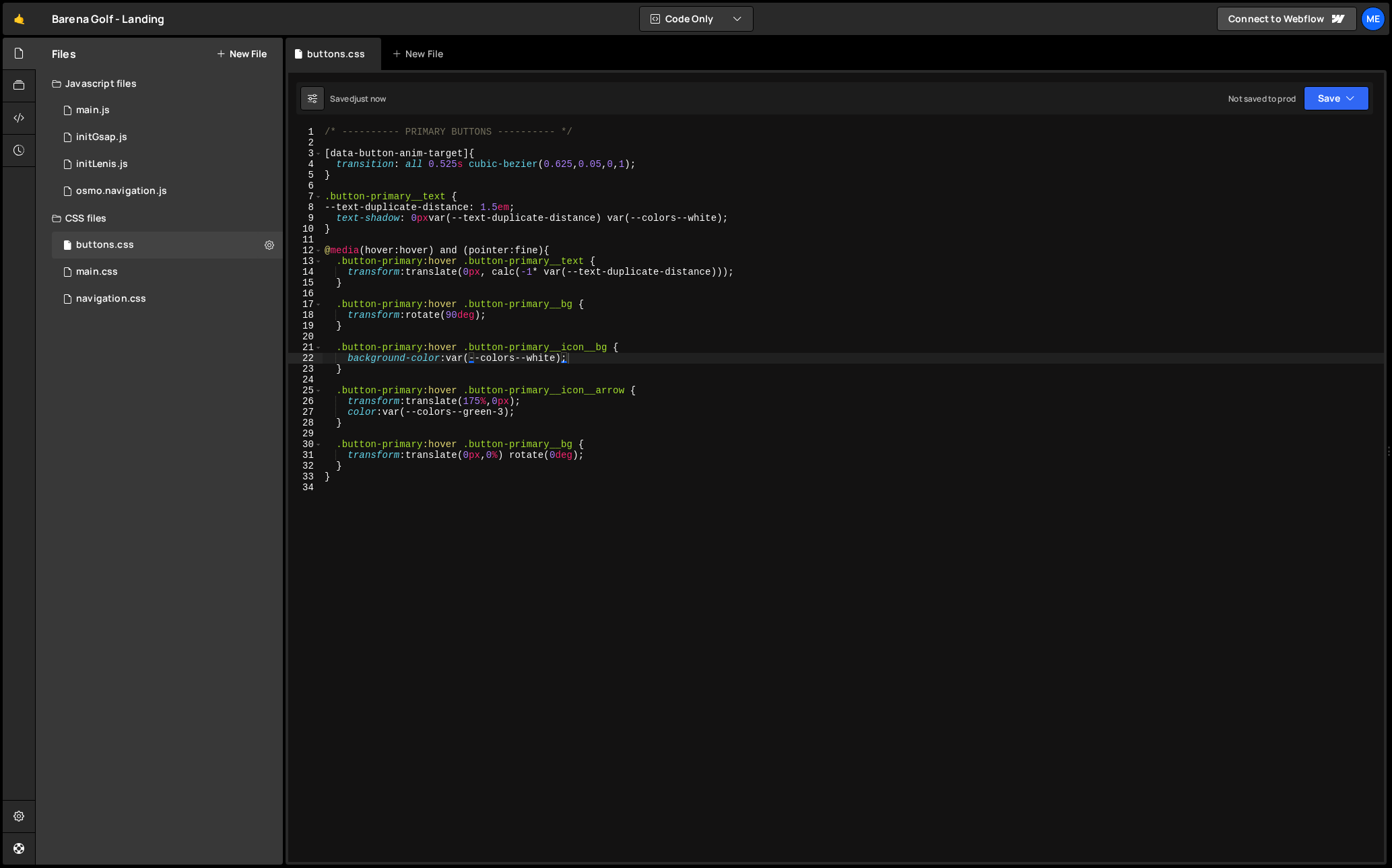
click at [70, 379] on div "Files New File Javascript files 0 main.js 0 0 initGsap.js 0 0 initLenis.js 0 0" at bounding box center [159, 451] width 247 height 826
click at [684, 301] on div "/* ---------- PRIMARY BUTTONS ---------- */ [ data-button-anim-target ] { trans…" at bounding box center [852, 504] width 1062 height 756
click at [730, 222] on div "/* ---------- PRIMARY BUTTONS ---------- */ [ data-button-anim-target ] { trans…" at bounding box center [852, 504] width 1062 height 756
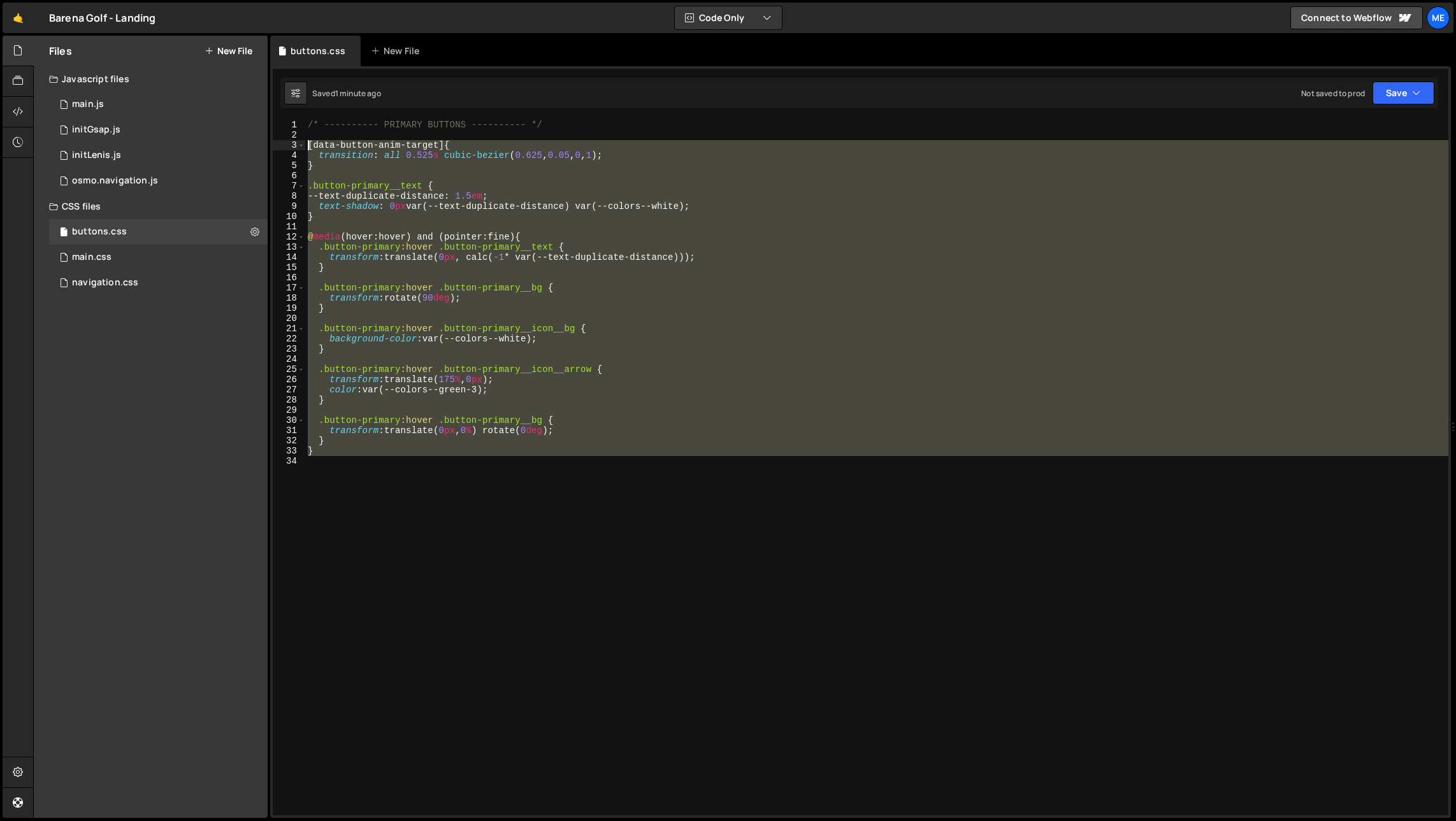
drag, startPoint x: 342, startPoint y: 492, endPoint x: 275, endPoint y: 140, distance: 358.3
click at [275, 139] on div "text-shadow: 0px var(--text-duplicate-distance) var(--colors--white); 1 2 3 4 5…" at bounding box center [861, 467] width 1176 height 696
type textarea "[data-button-anim-target] {"
